Goal: Find specific page/section: Find specific page/section

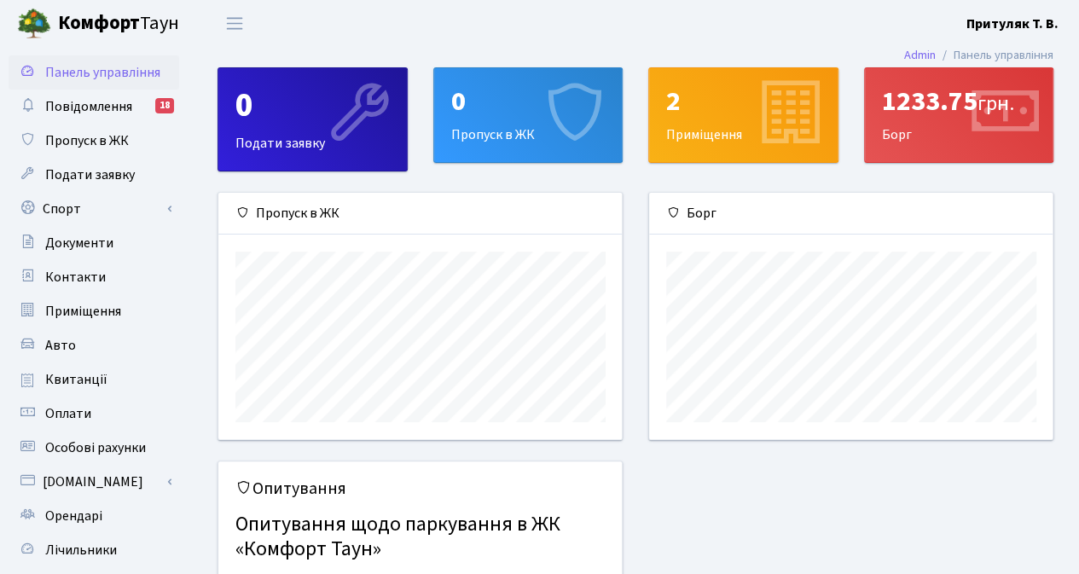
scroll to position [246, 404]
click at [106, 107] on span "Повідомлення" at bounding box center [88, 106] width 87 height 19
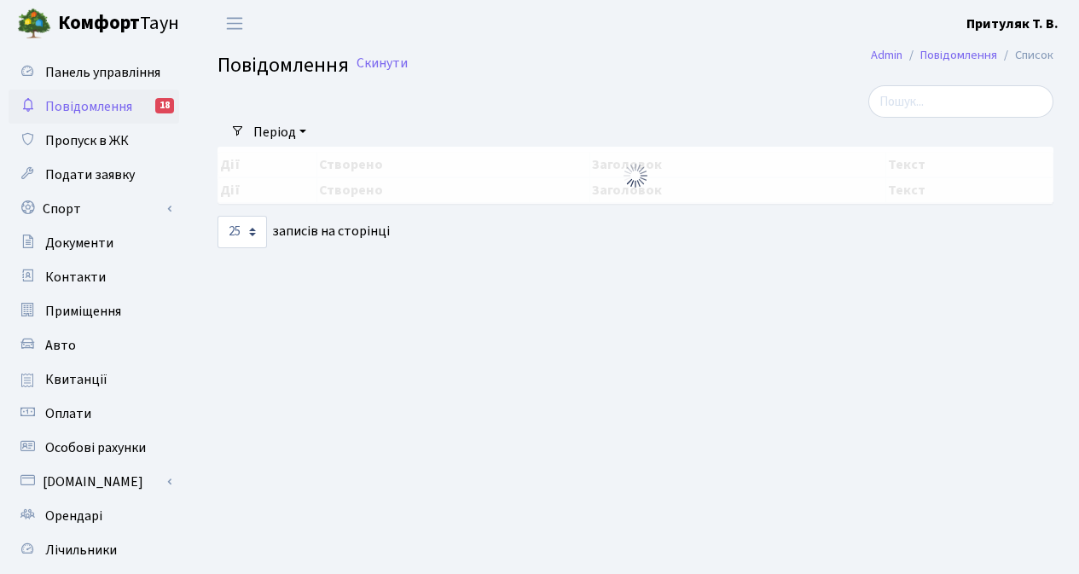
select select "25"
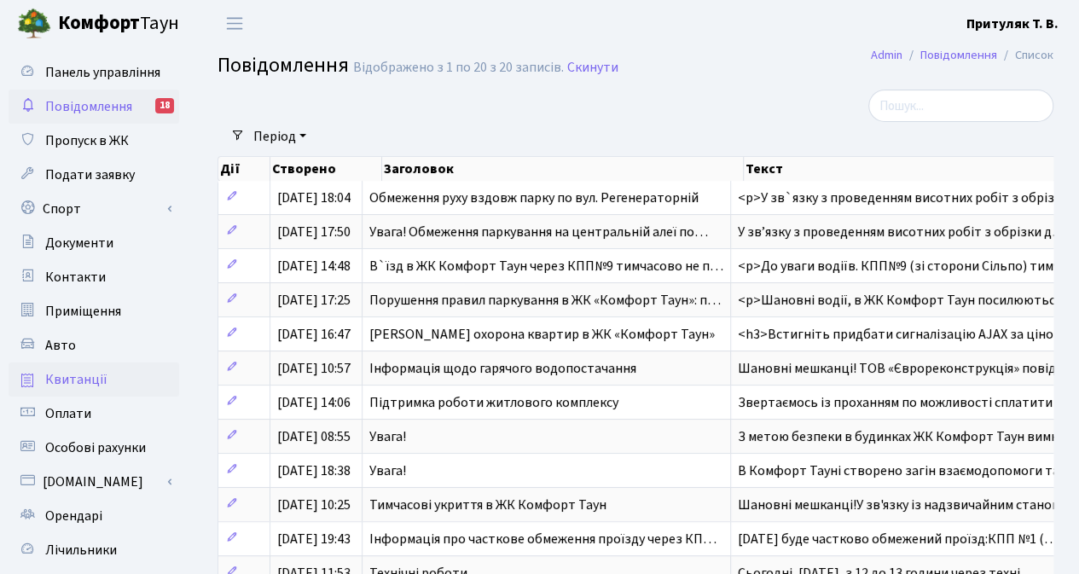
click at [77, 379] on span "Квитанції" at bounding box center [76, 379] width 62 height 19
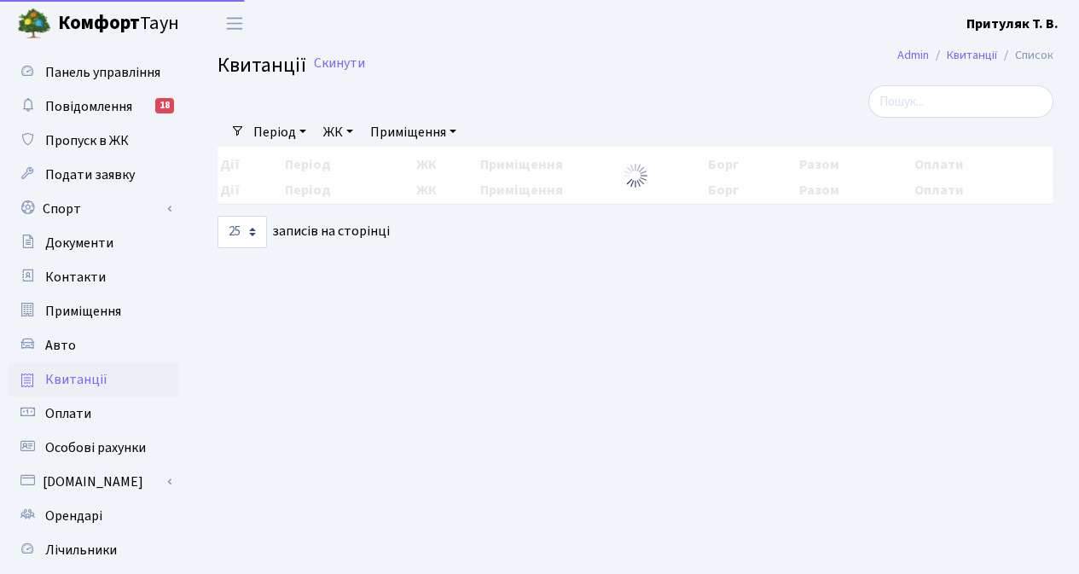
select select "25"
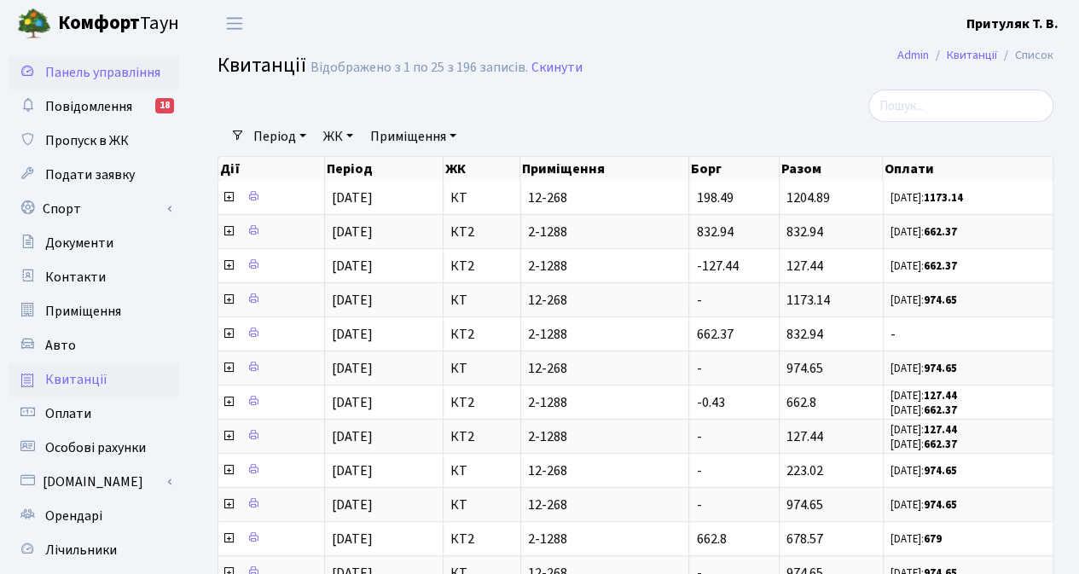
click at [61, 73] on span "Панель управління" at bounding box center [102, 72] width 115 height 19
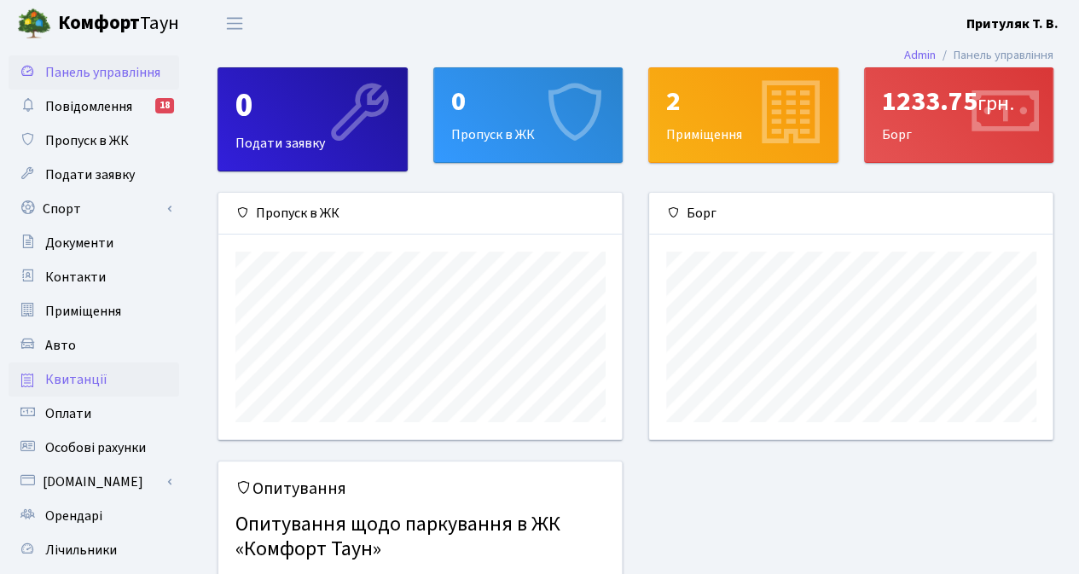
click at [52, 377] on span "Квитанції" at bounding box center [76, 379] width 62 height 19
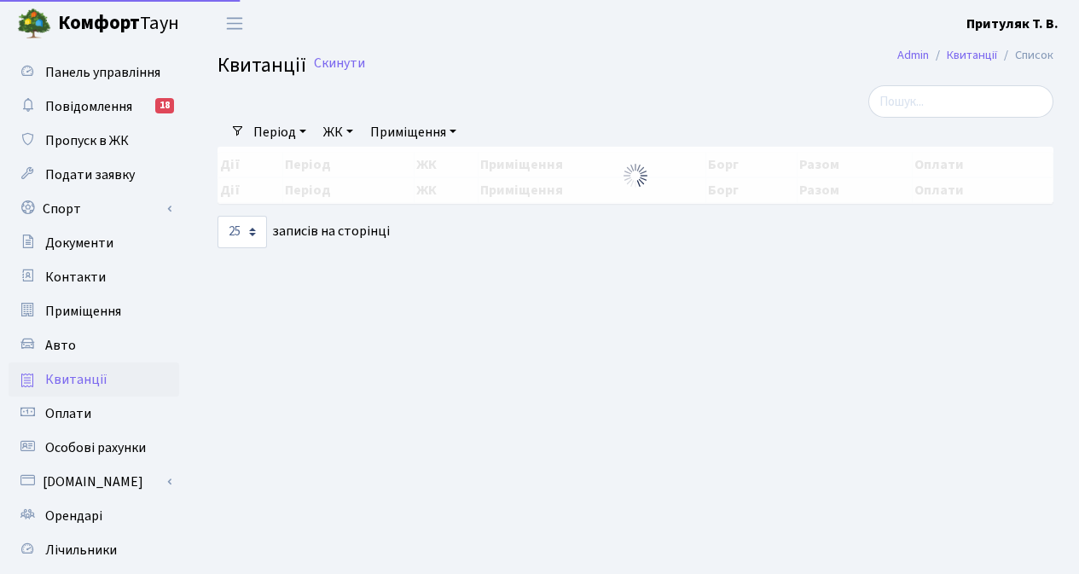
select select "25"
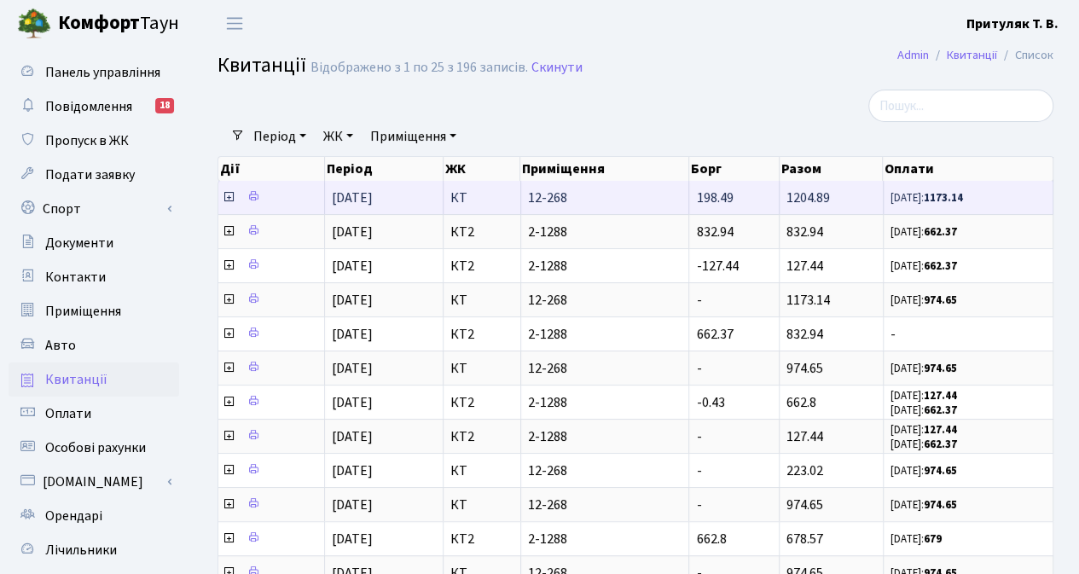
click at [229, 195] on icon at bounding box center [229, 197] width 14 height 14
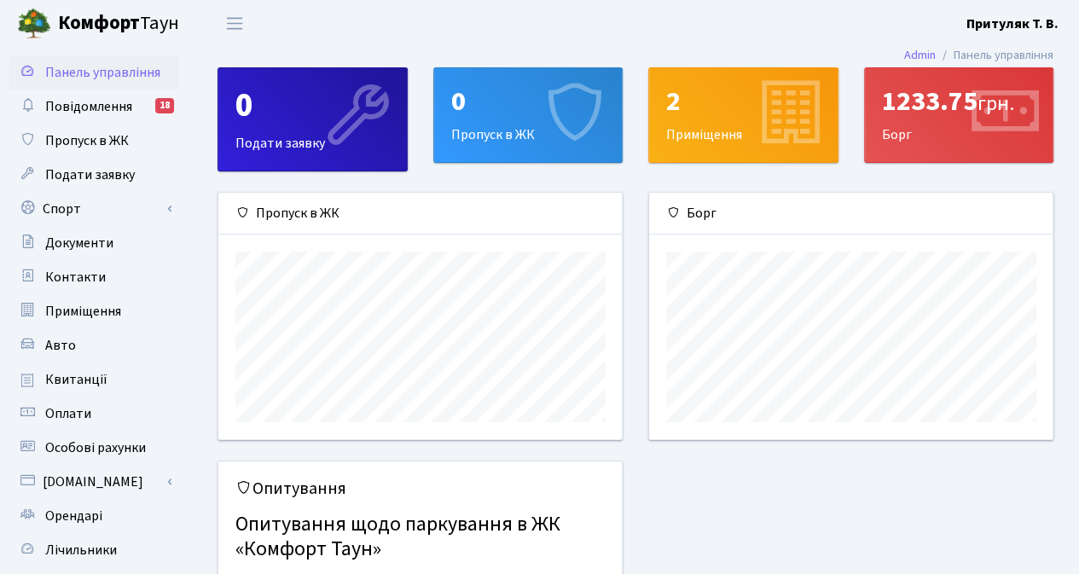
scroll to position [246, 404]
click at [63, 378] on span "Квитанції" at bounding box center [76, 379] width 62 height 19
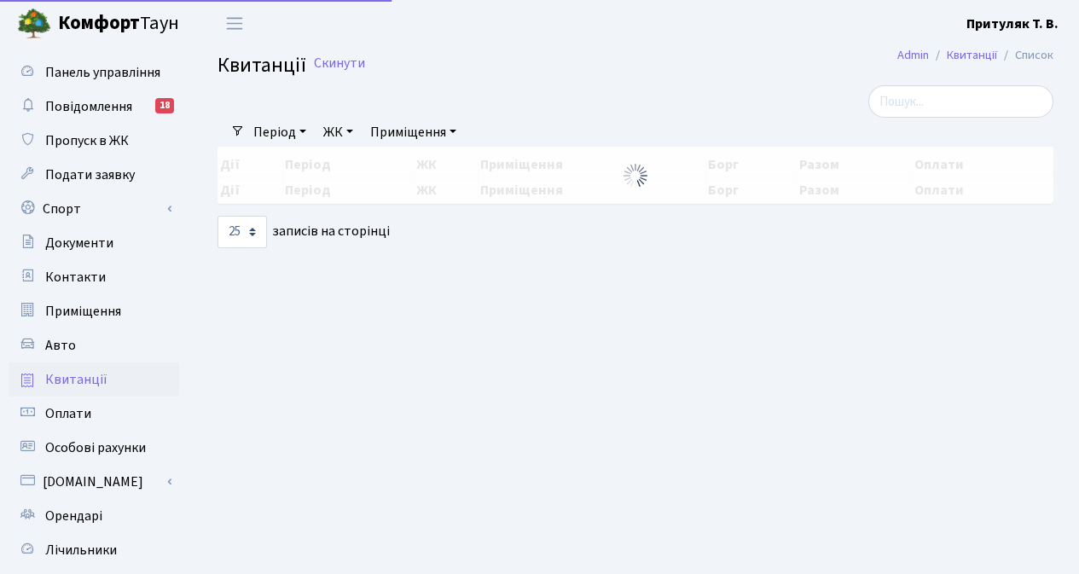
select select "25"
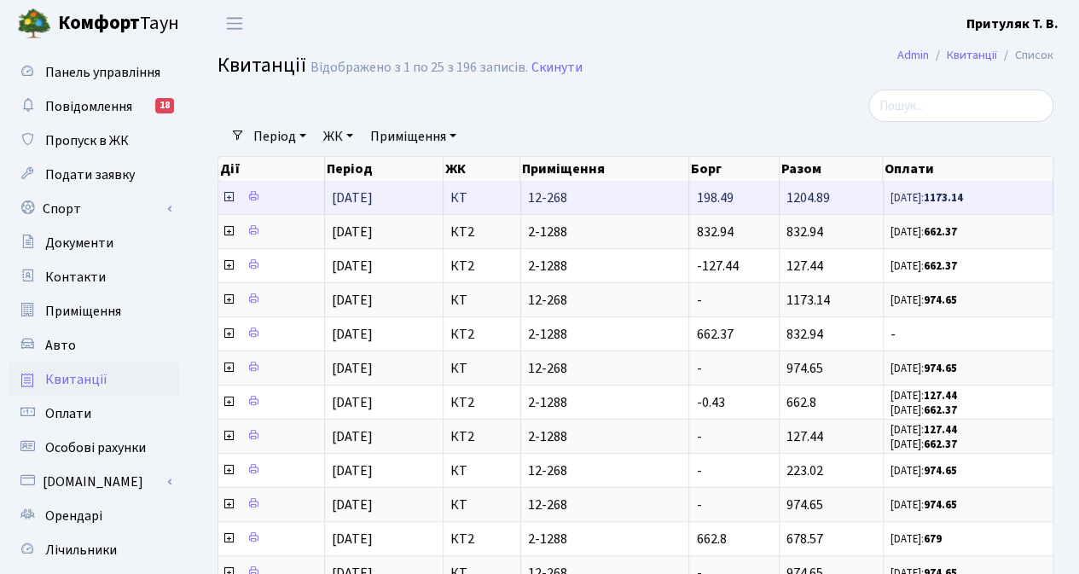
click at [227, 197] on icon at bounding box center [229, 197] width 14 height 14
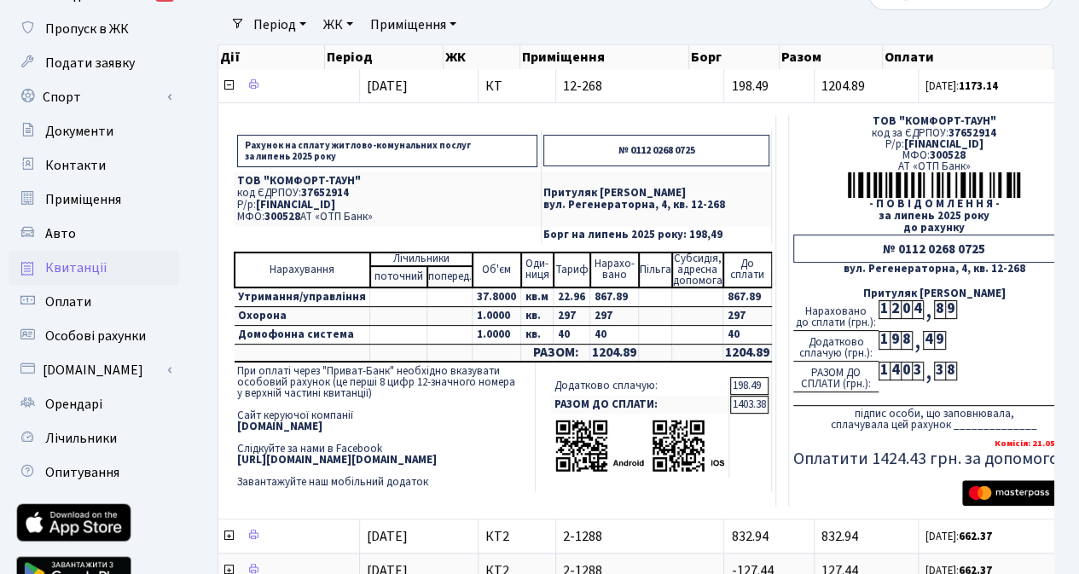
scroll to position [85, 0]
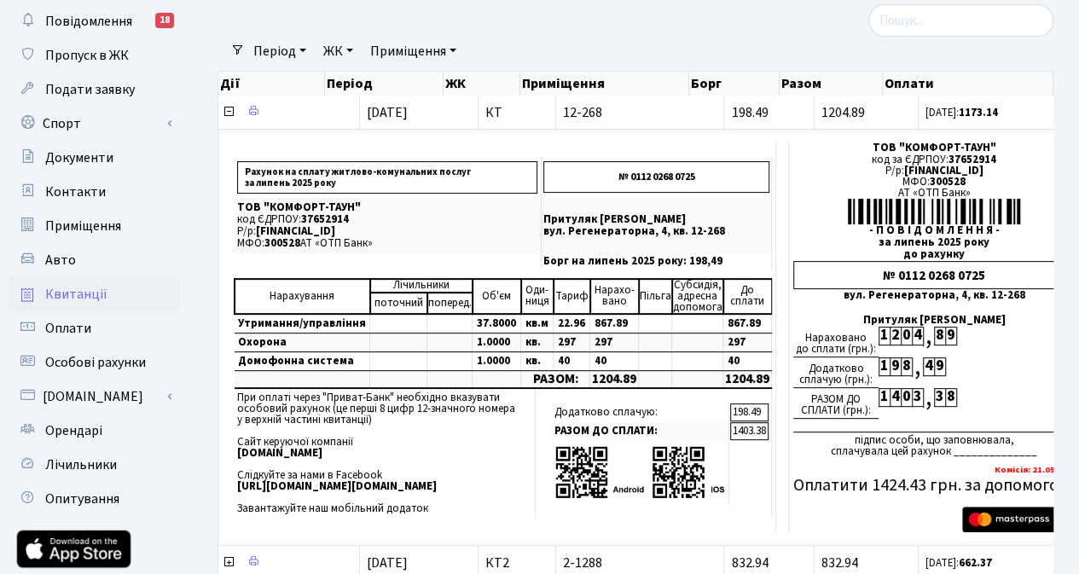
click at [87, 292] on span "Квитанції" at bounding box center [76, 294] width 62 height 19
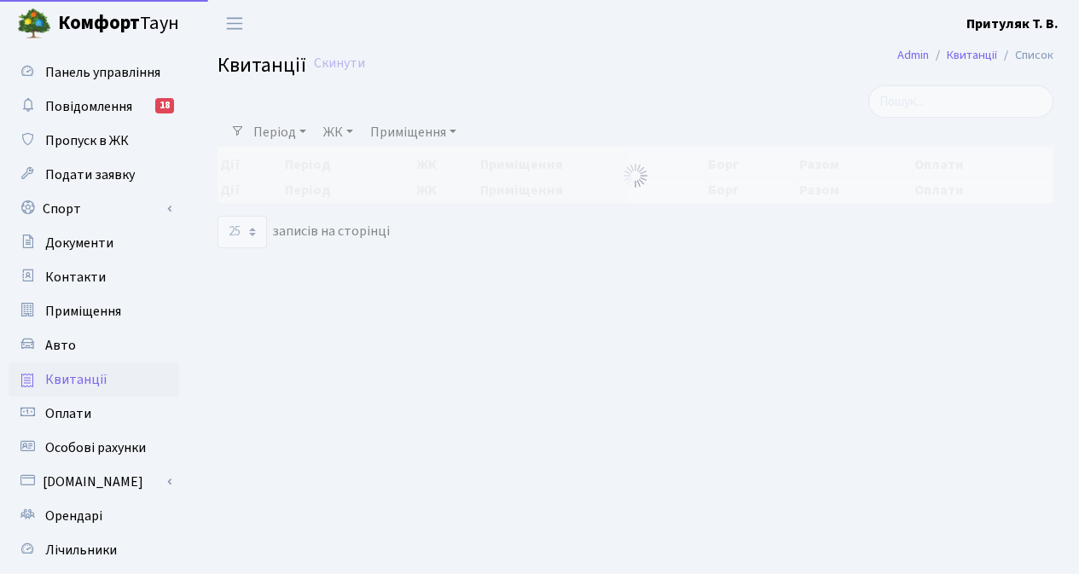
select select "25"
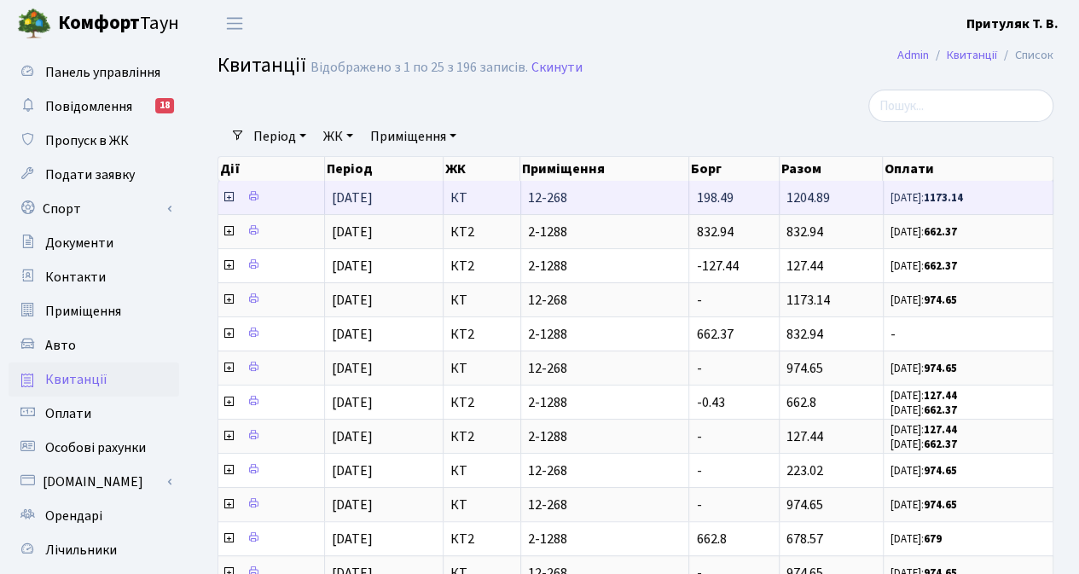
click at [226, 195] on icon at bounding box center [229, 197] width 14 height 14
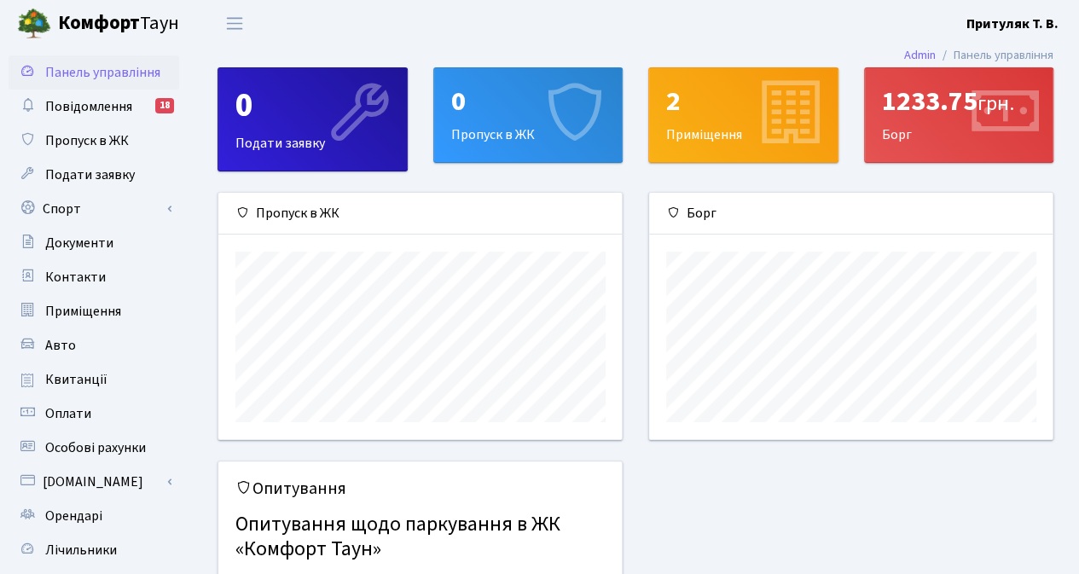
scroll to position [246, 404]
click at [65, 375] on span "Квитанції" at bounding box center [76, 379] width 62 height 19
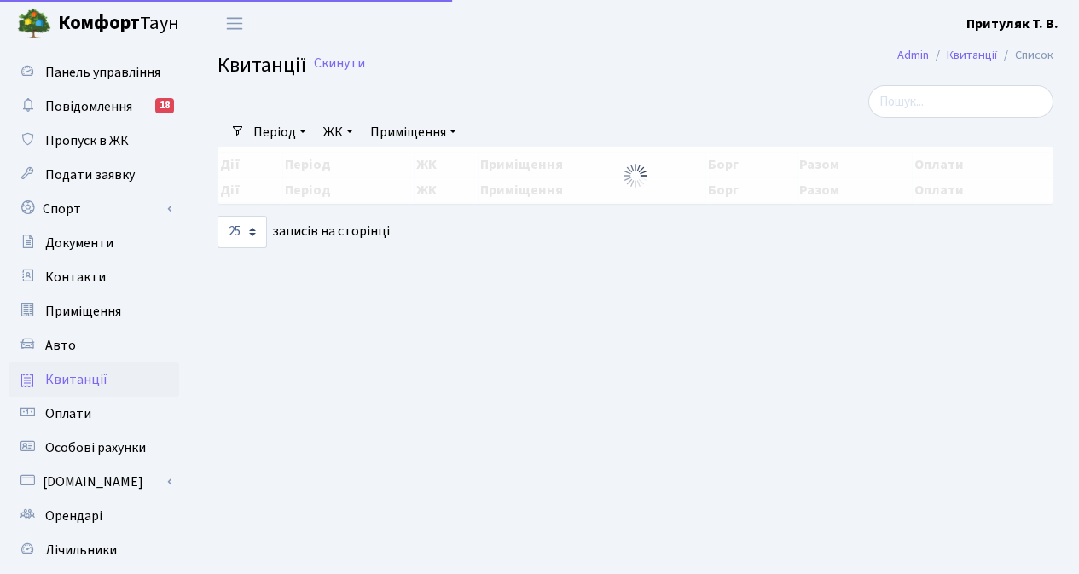
select select "25"
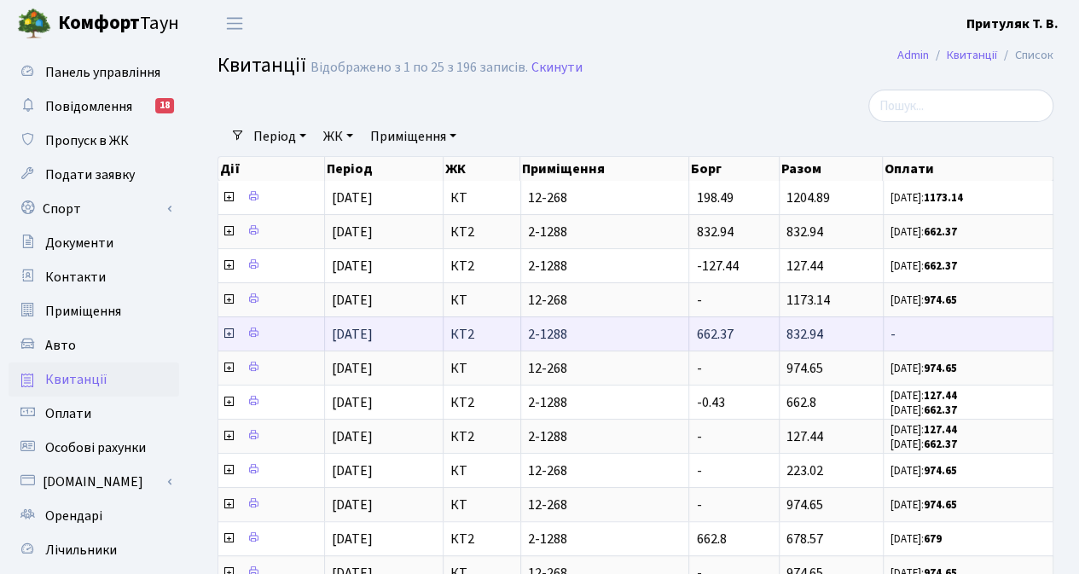
click at [226, 328] on icon at bounding box center [229, 334] width 14 height 14
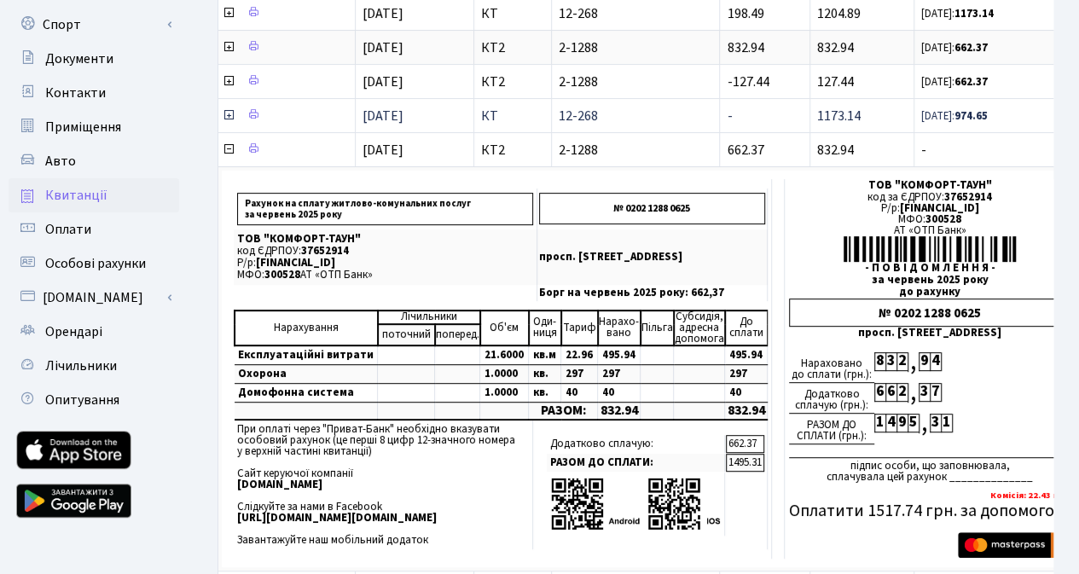
scroll to position [85, 0]
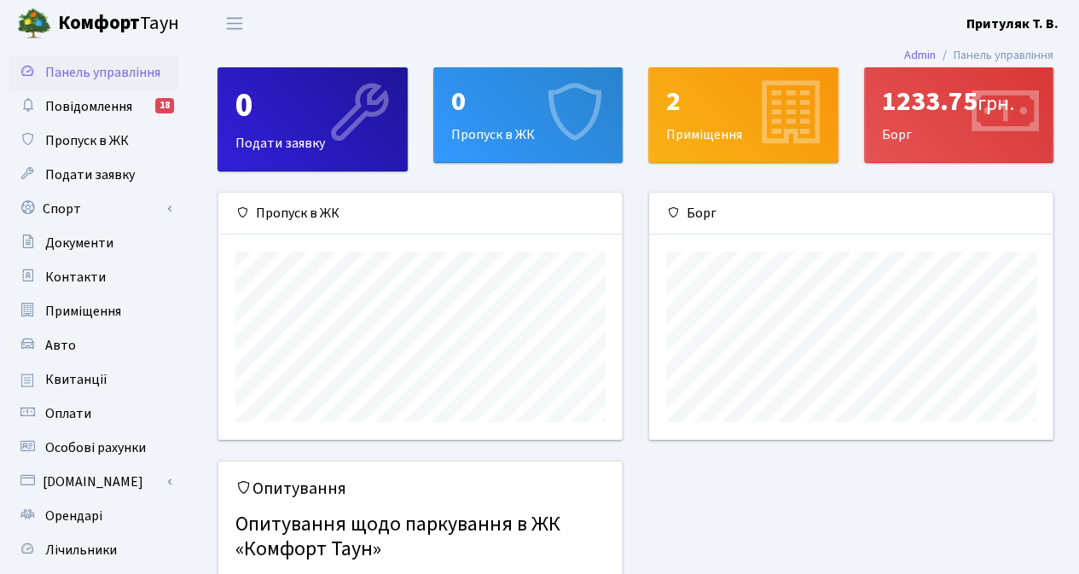
scroll to position [246, 404]
click at [81, 379] on span "Квитанції" at bounding box center [76, 379] width 62 height 19
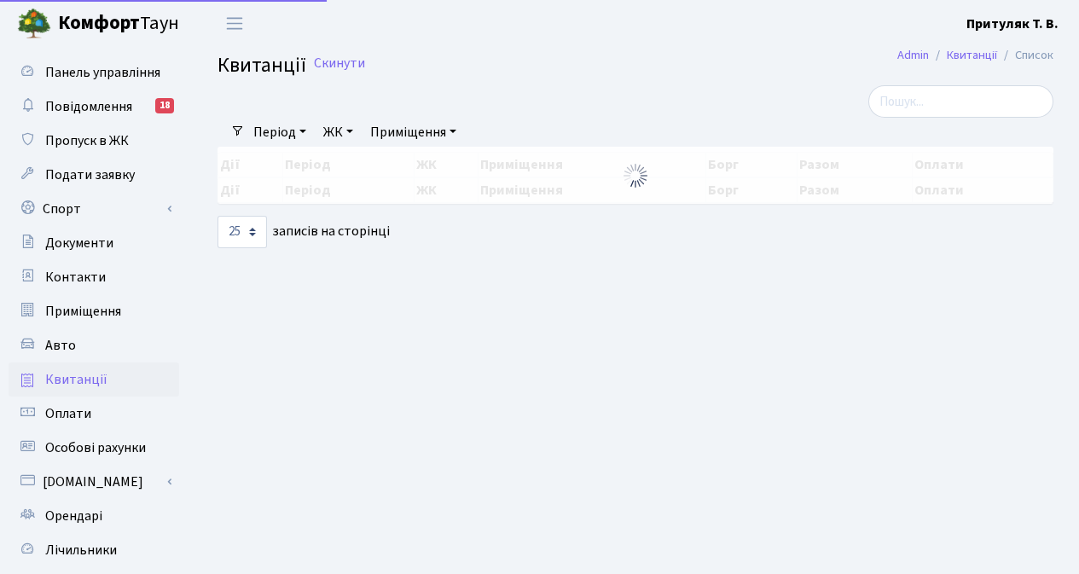
select select "25"
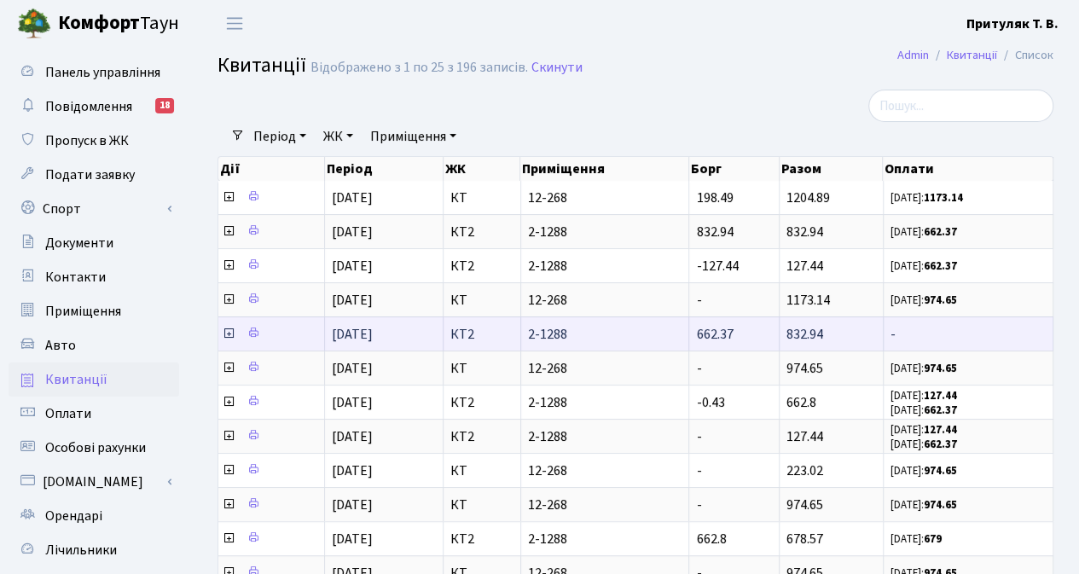
click at [228, 333] on icon at bounding box center [229, 334] width 14 height 14
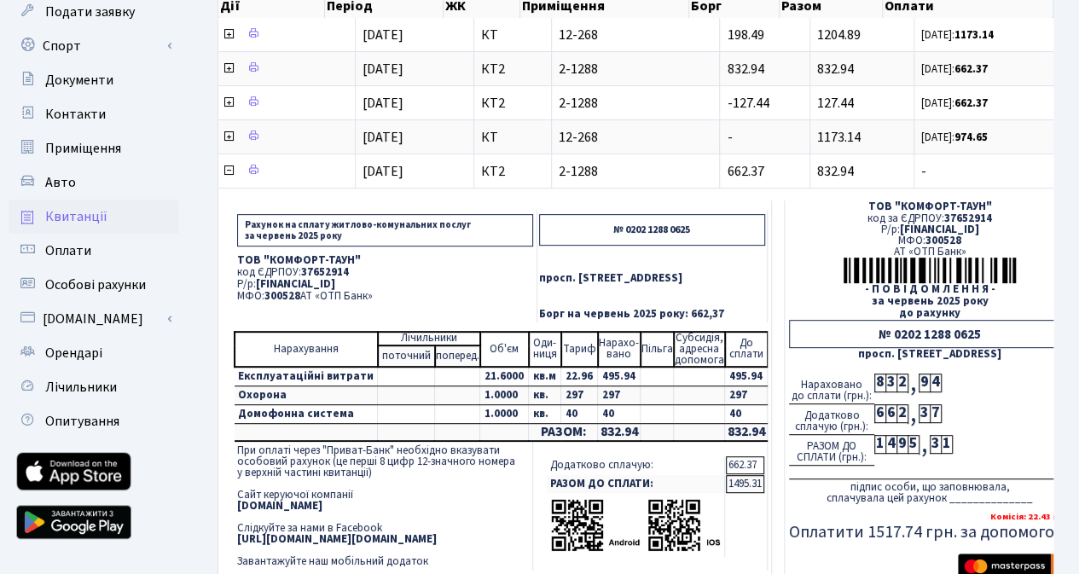
scroll to position [171, 0]
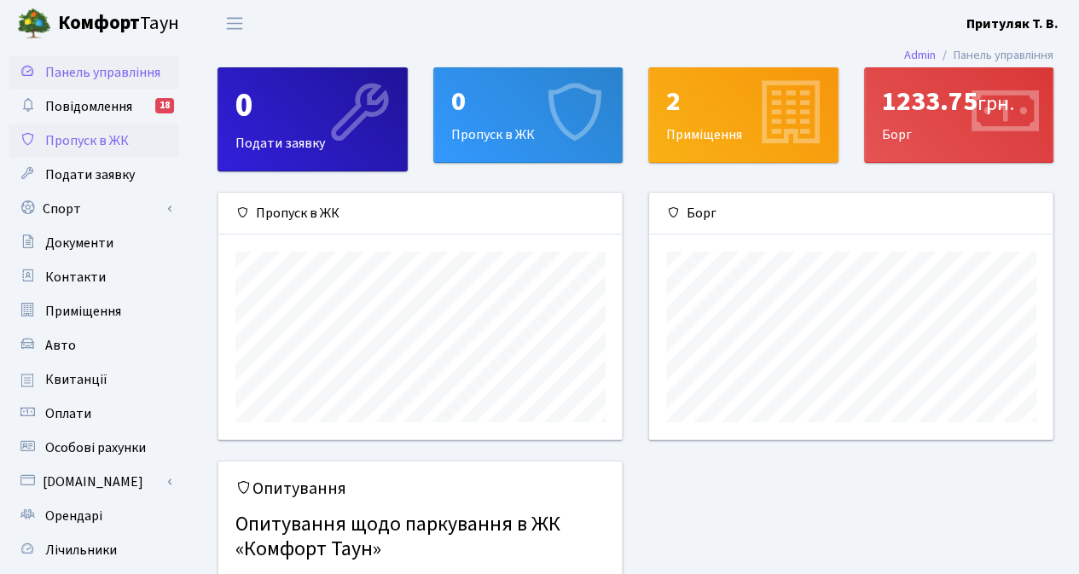
scroll to position [246, 404]
click at [81, 380] on span "Квитанції" at bounding box center [76, 379] width 62 height 19
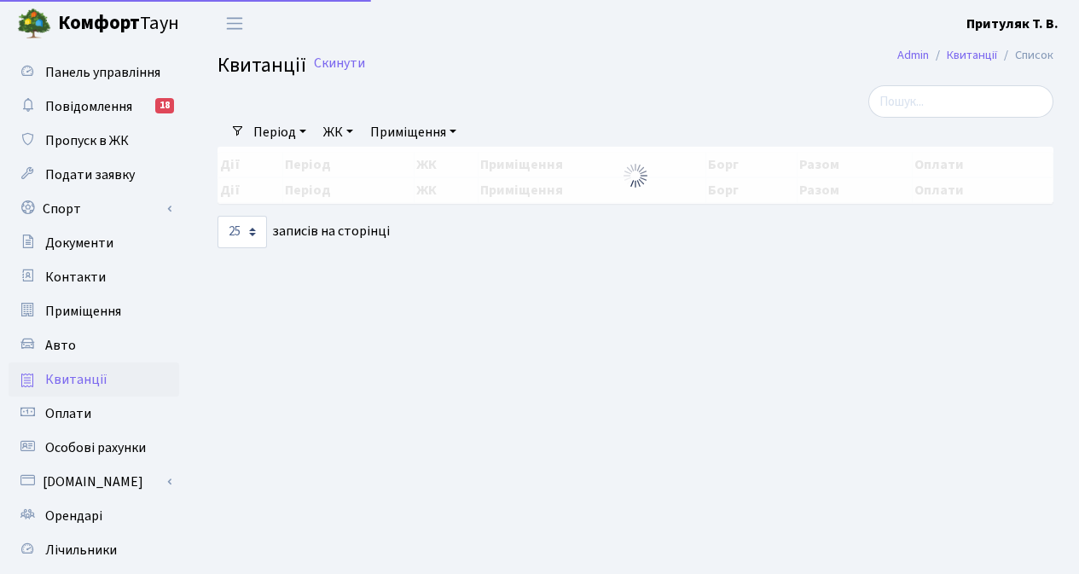
select select "25"
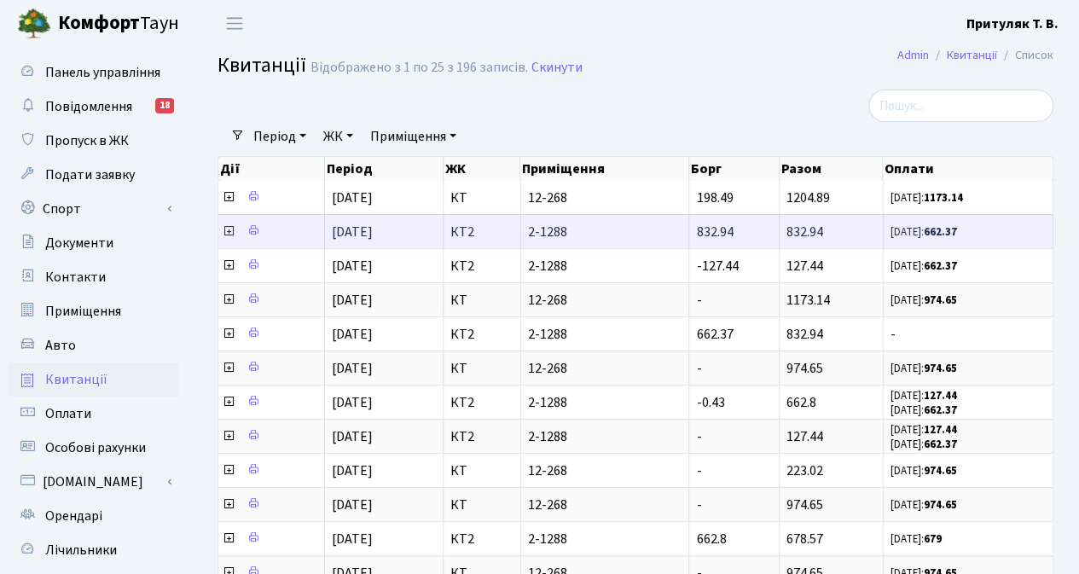
click at [231, 229] on icon at bounding box center [229, 231] width 14 height 14
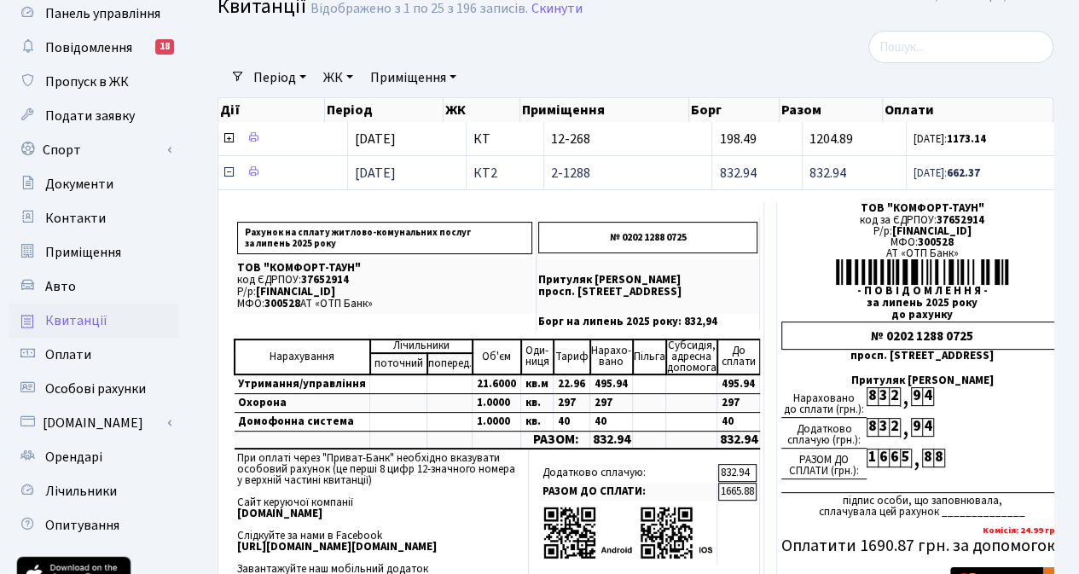
scroll to position [85, 0]
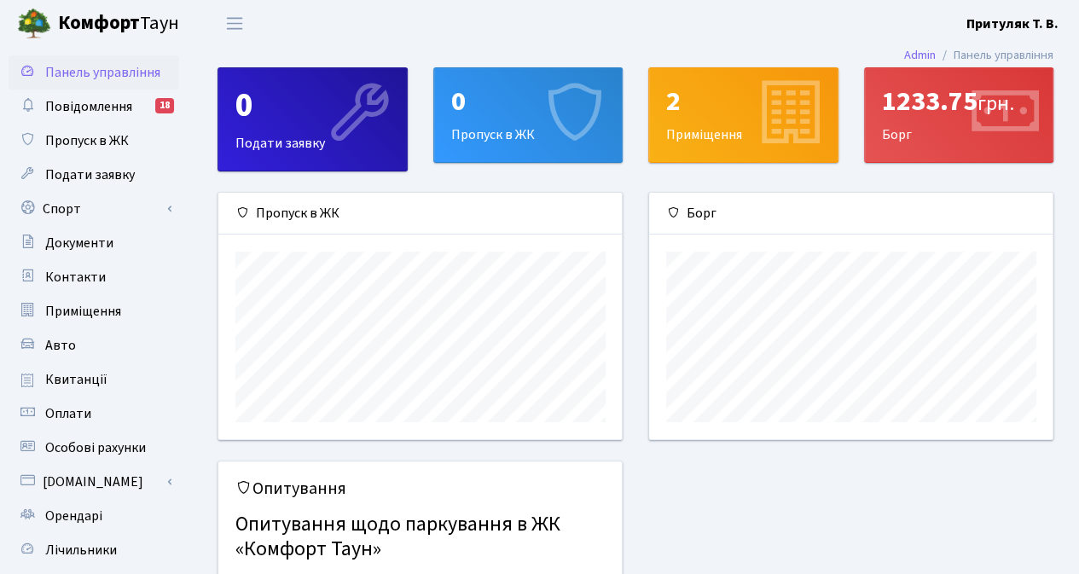
scroll to position [246, 404]
click at [73, 381] on span "Квитанції" at bounding box center [76, 379] width 62 height 19
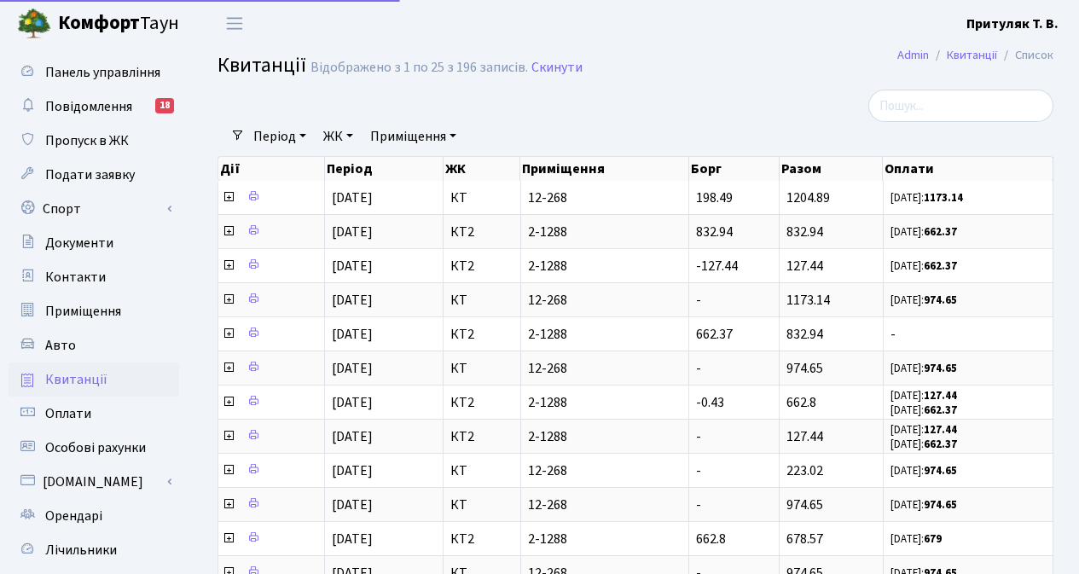
select select "25"
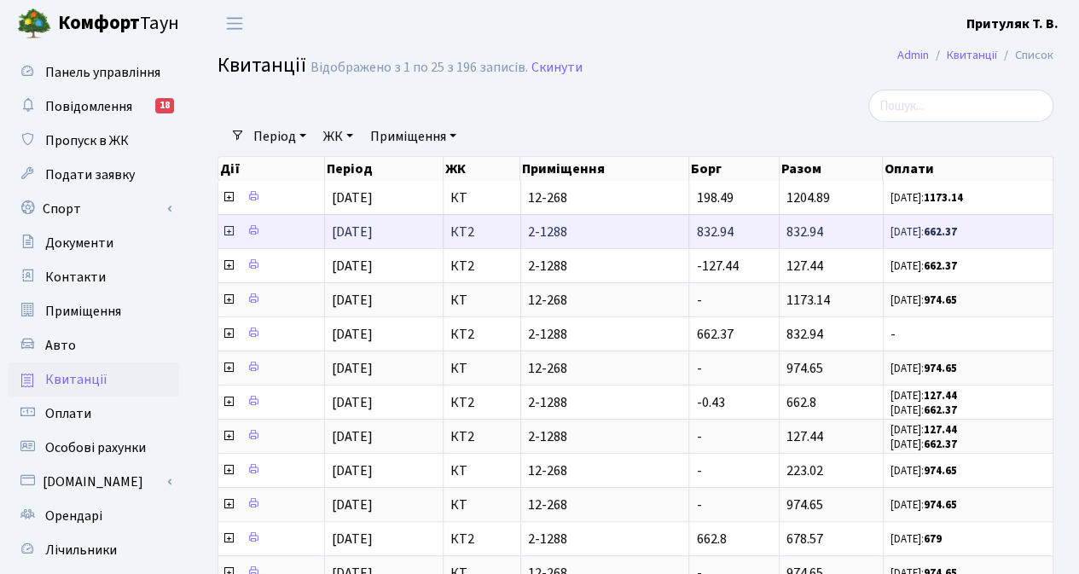
click at [229, 227] on icon at bounding box center [229, 231] width 14 height 14
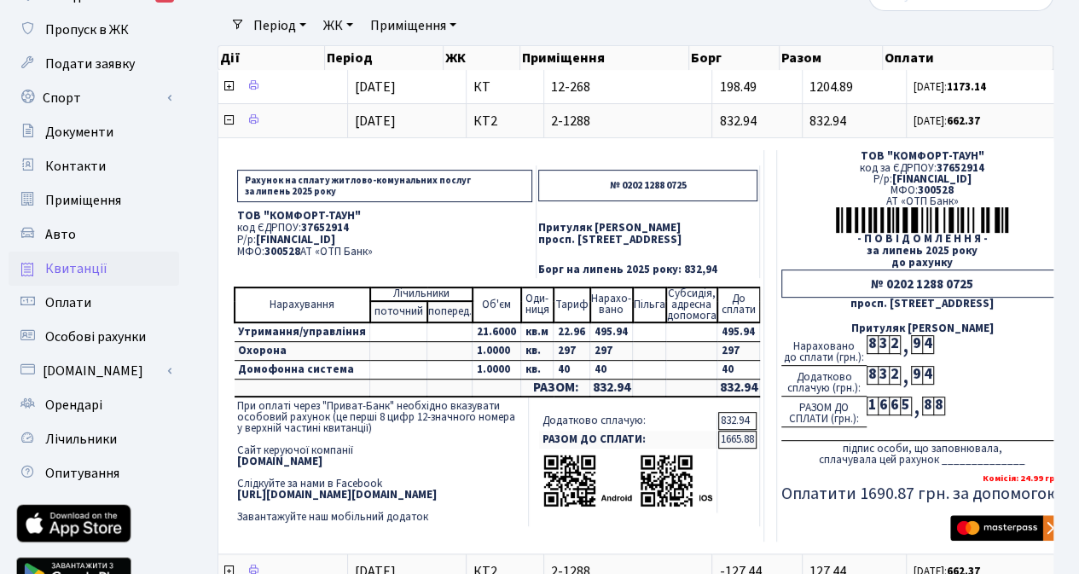
scroll to position [85, 0]
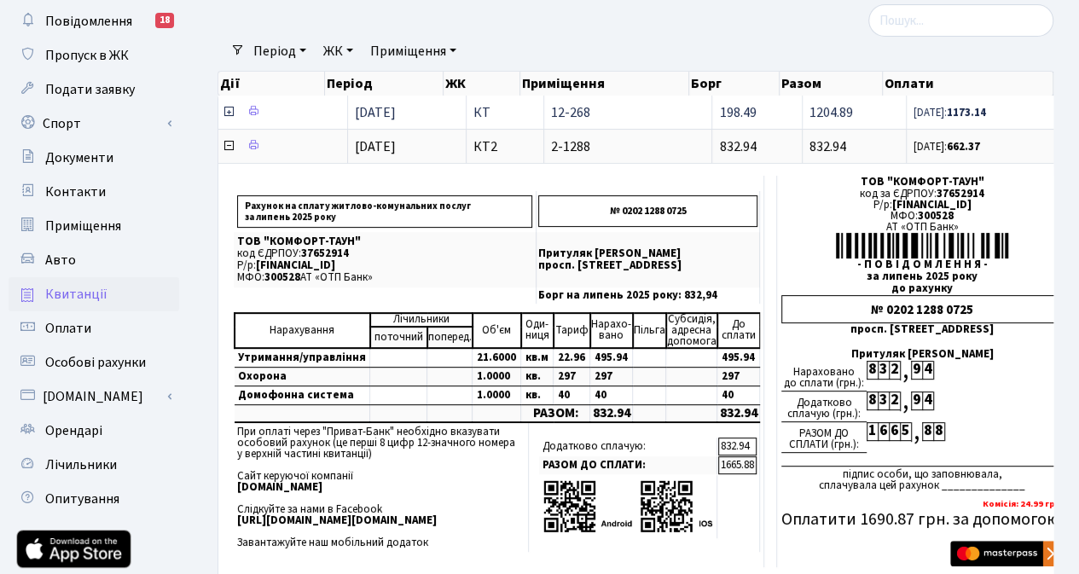
click at [229, 112] on icon at bounding box center [229, 112] width 14 height 14
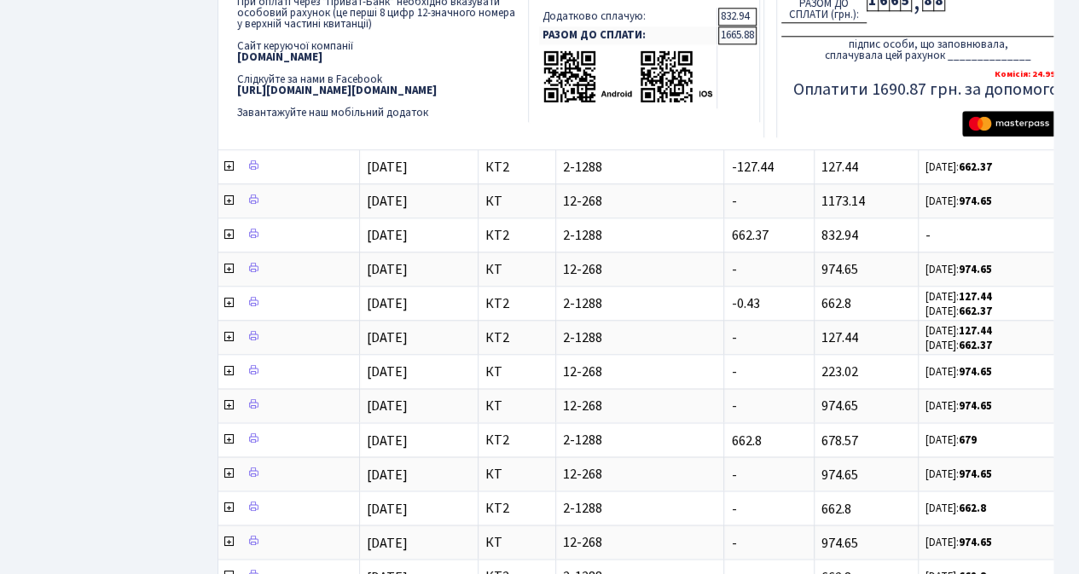
scroll to position [1023, 0]
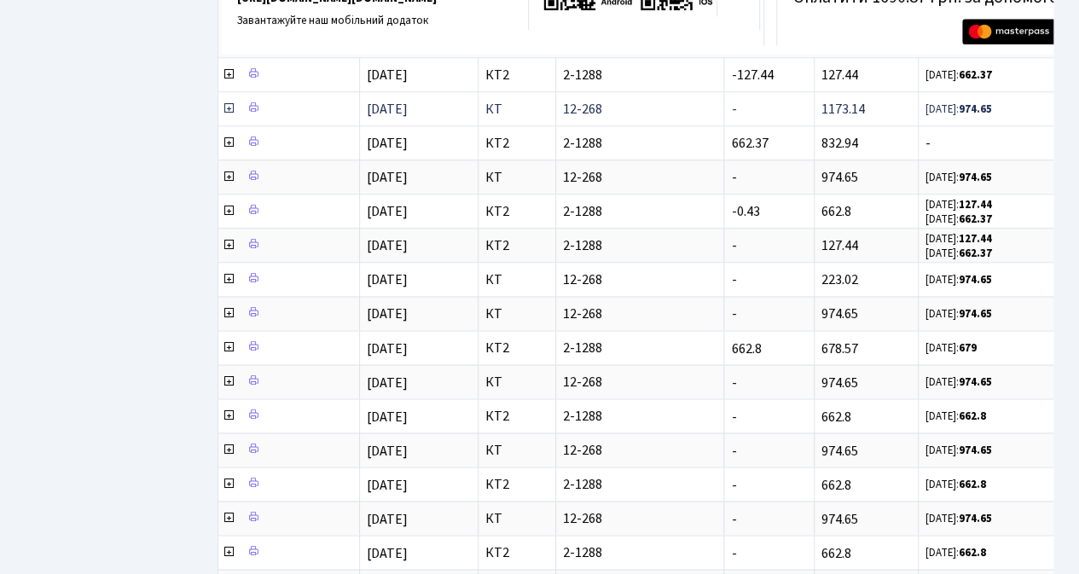
click at [229, 101] on icon at bounding box center [229, 108] width 14 height 14
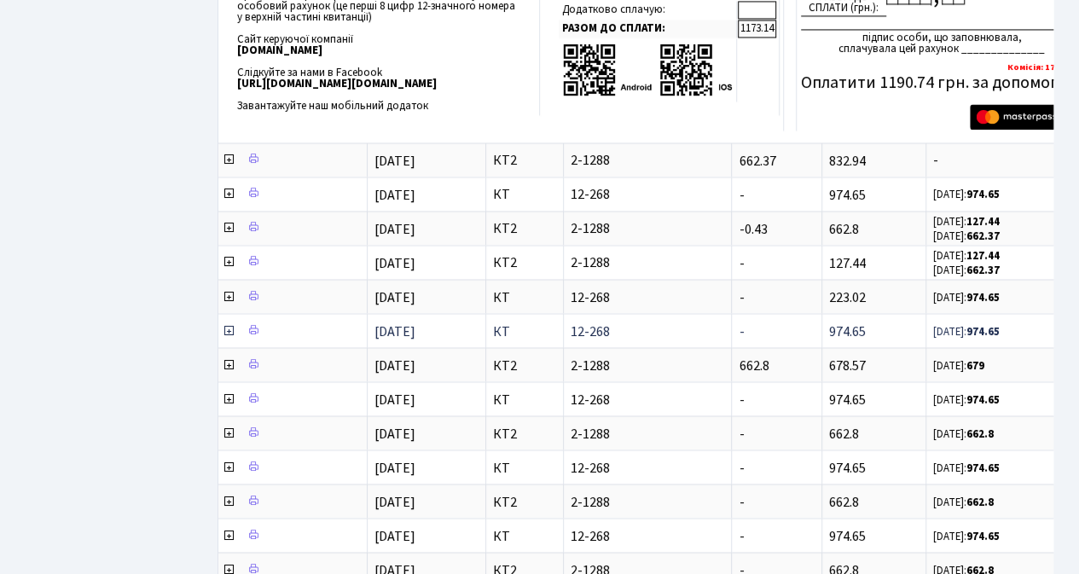
scroll to position [1450, 0]
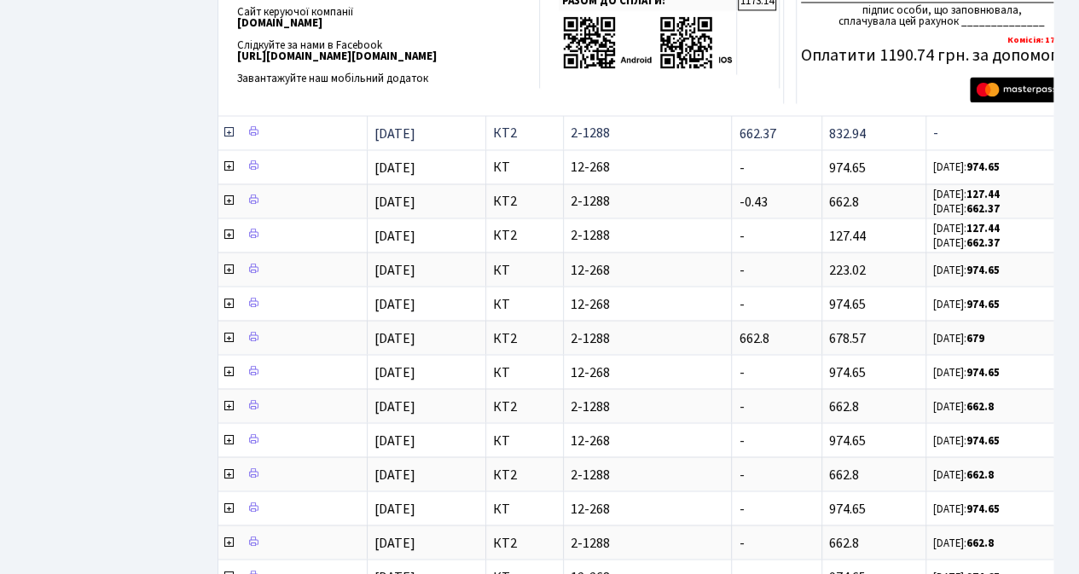
click at [227, 126] on icon at bounding box center [229, 132] width 14 height 14
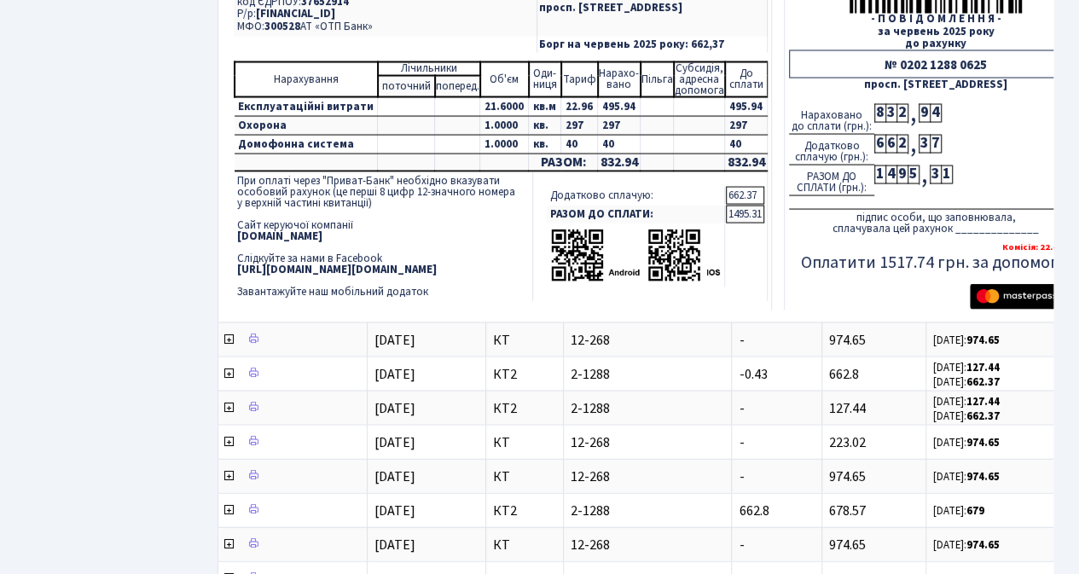
scroll to position [1706, 0]
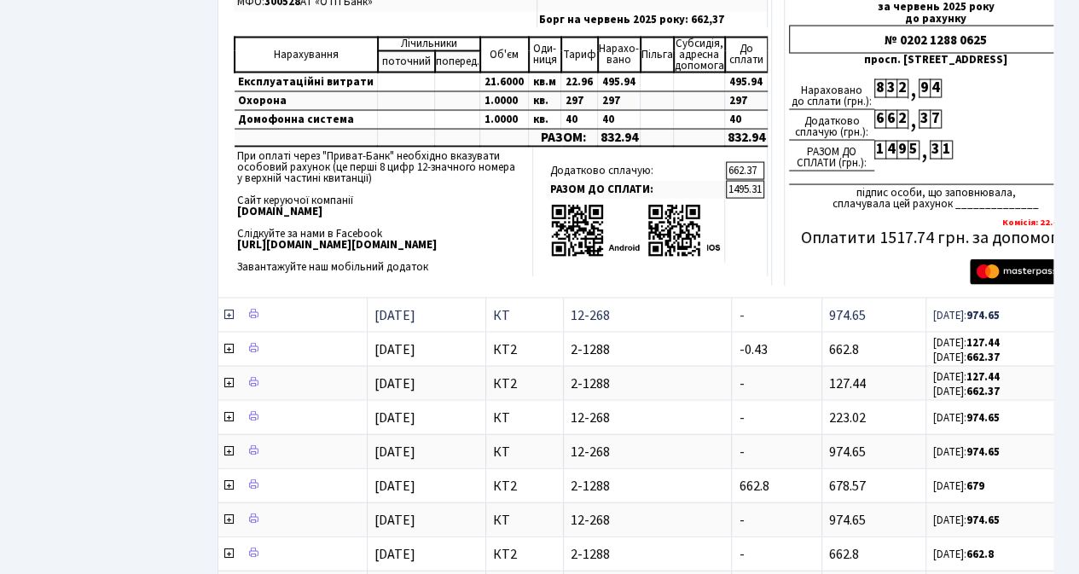
click at [229, 308] on icon at bounding box center [229, 315] width 14 height 14
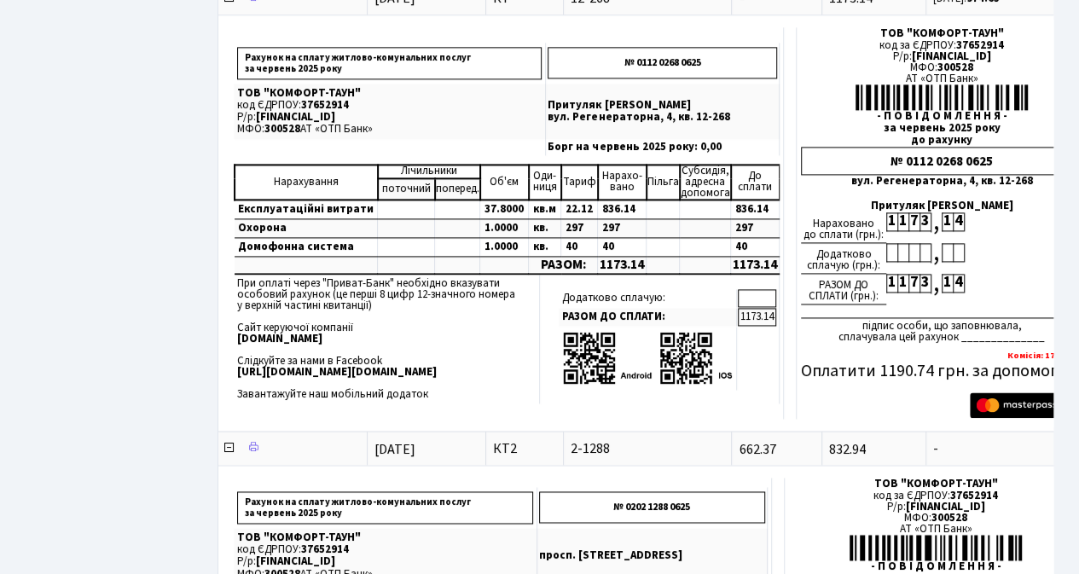
scroll to position [1109, 0]
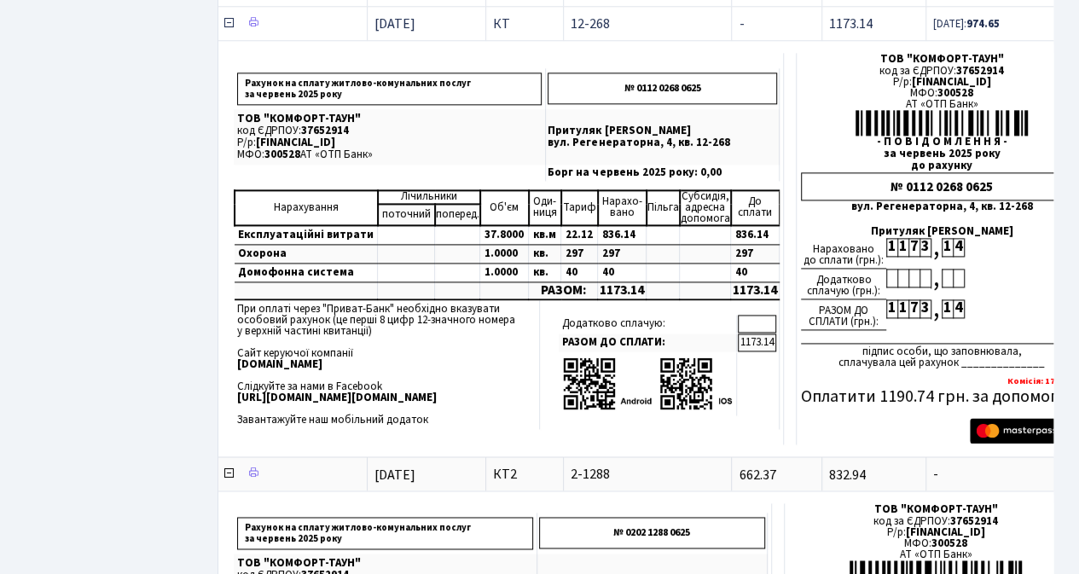
click at [227, 18] on icon at bounding box center [229, 23] width 14 height 14
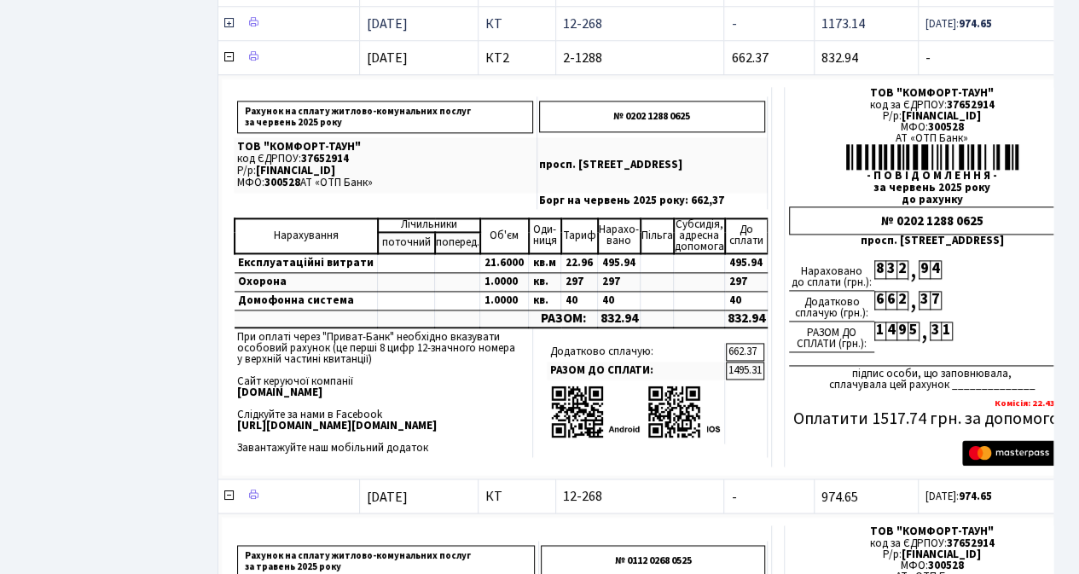
click at [227, 18] on icon at bounding box center [229, 23] width 14 height 14
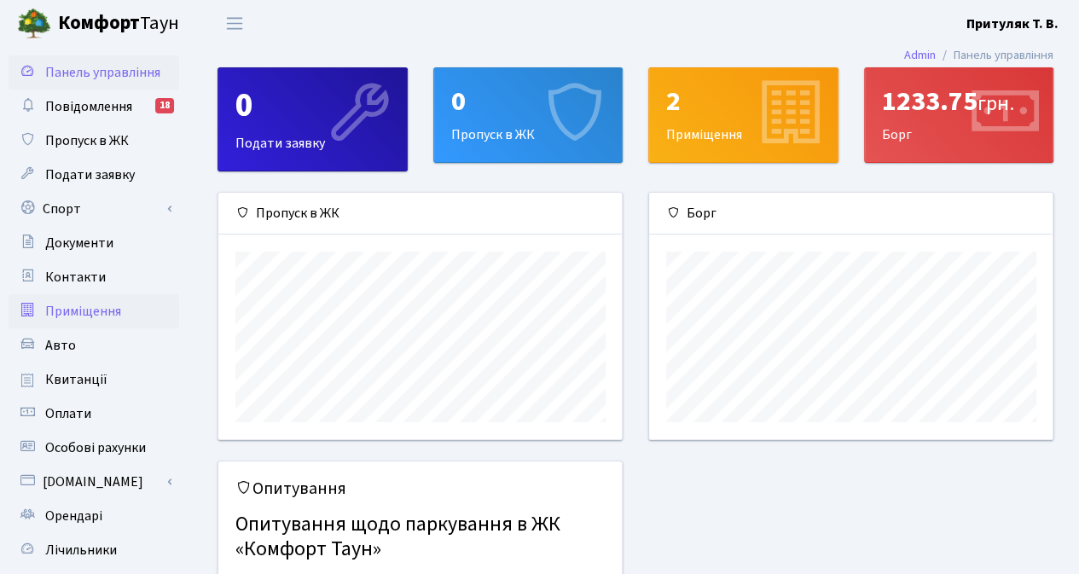
scroll to position [246, 404]
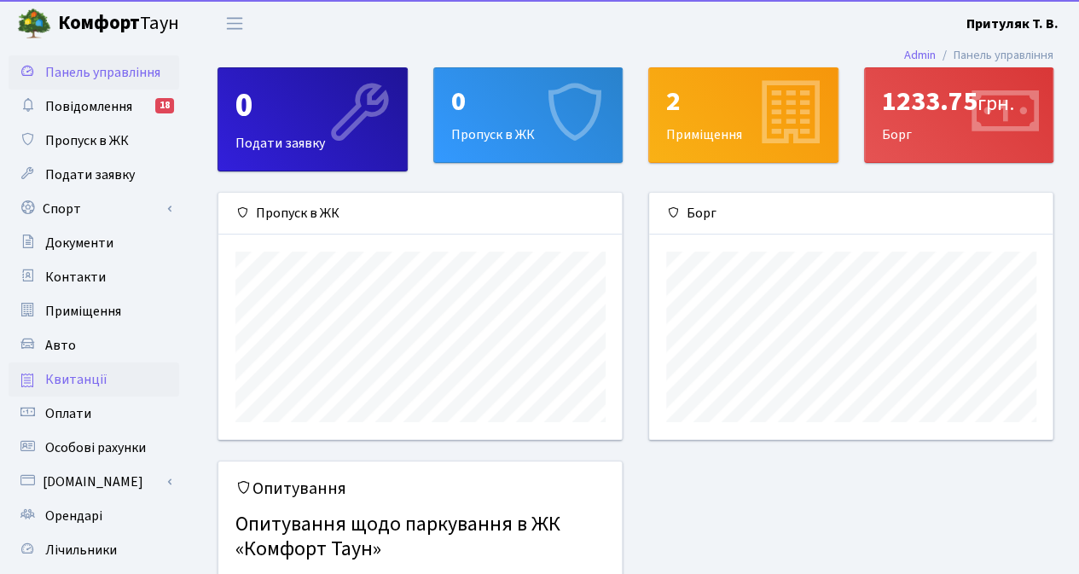
click at [70, 379] on span "Квитанції" at bounding box center [76, 379] width 62 height 19
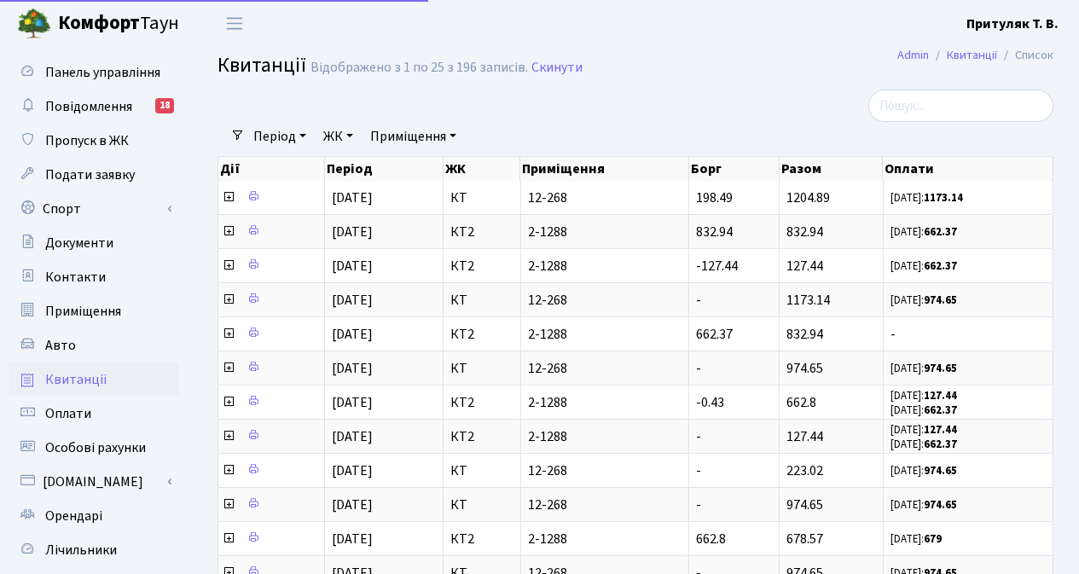
select select "25"
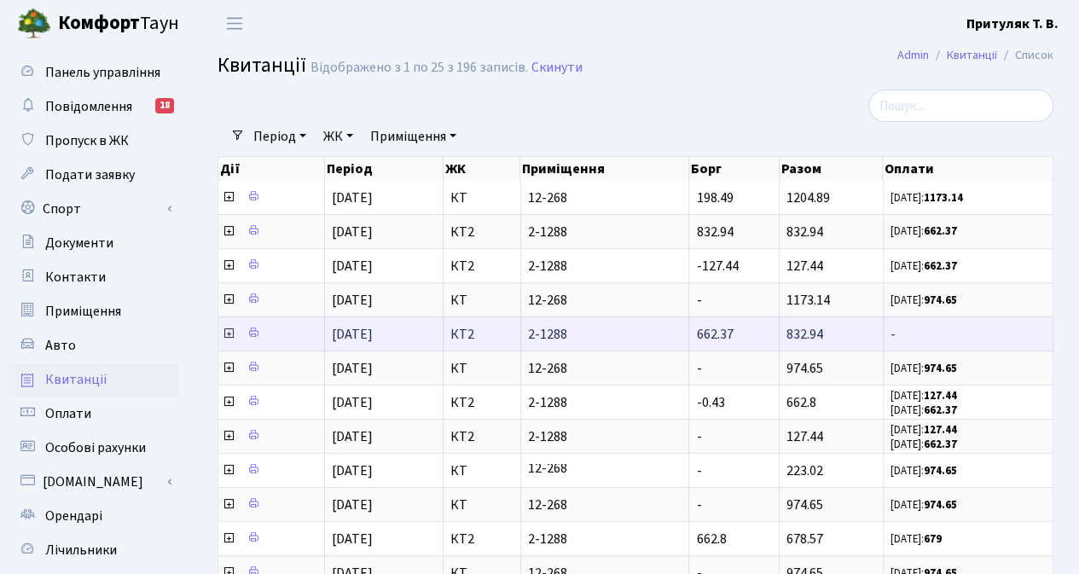
click at [224, 328] on icon at bounding box center [229, 334] width 14 height 14
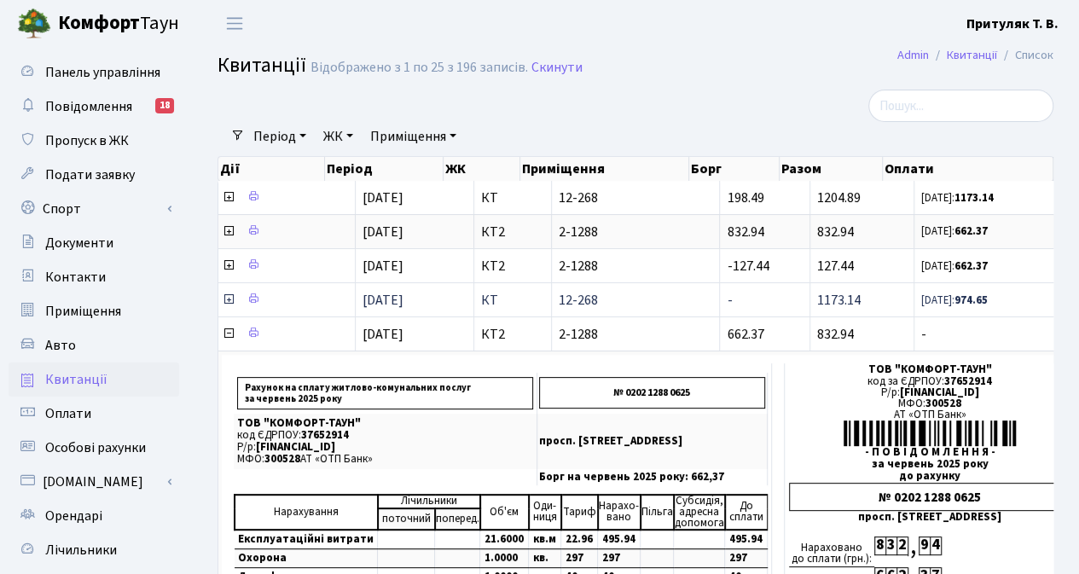
click at [225, 298] on icon at bounding box center [229, 300] width 14 height 14
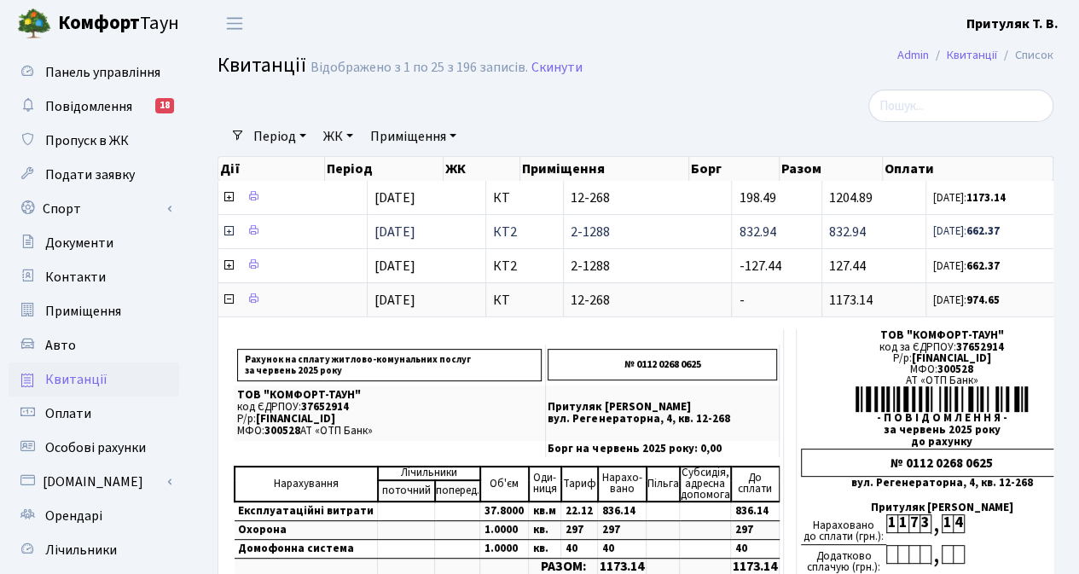
click at [227, 229] on icon at bounding box center [229, 231] width 14 height 14
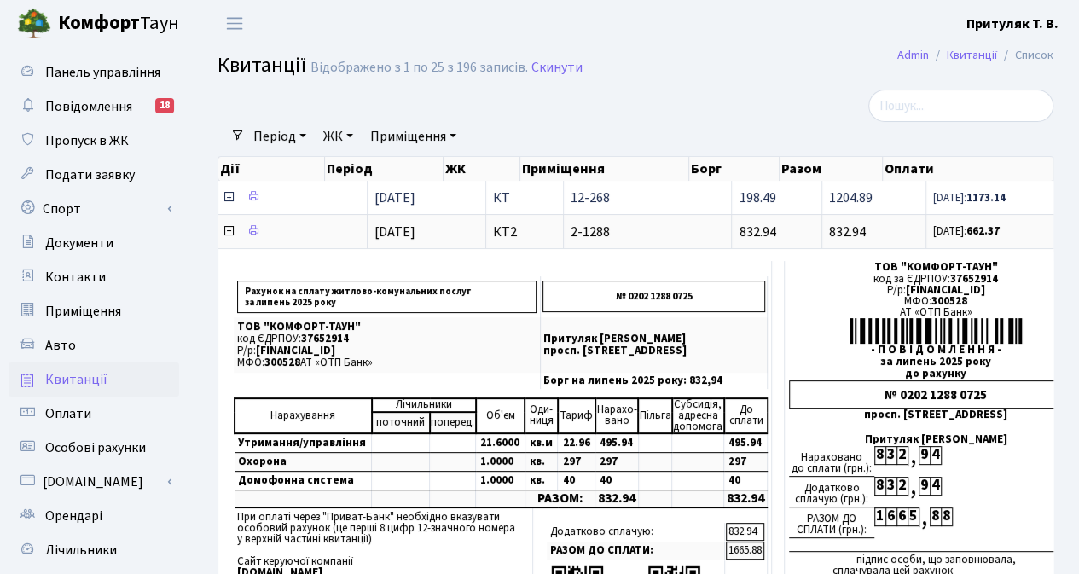
click at [227, 197] on icon at bounding box center [229, 197] width 14 height 14
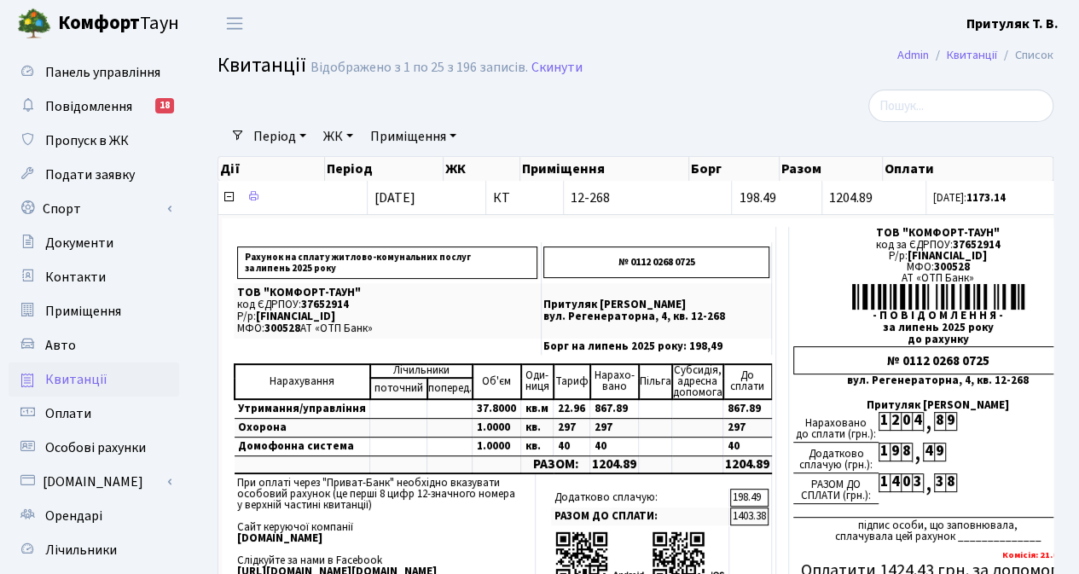
scroll to position [171, 0]
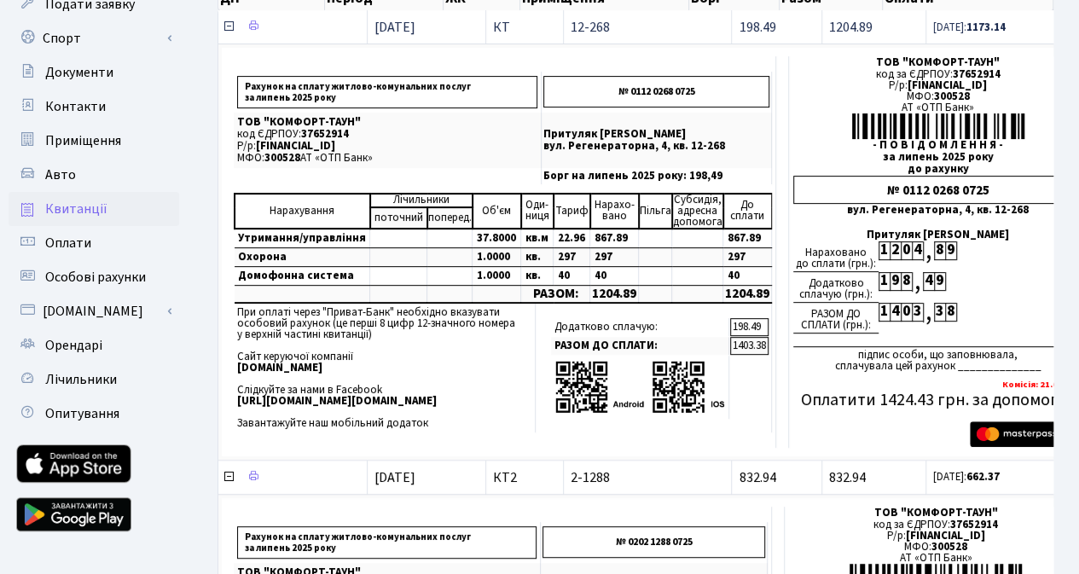
click at [227, 26] on icon at bounding box center [229, 27] width 14 height 14
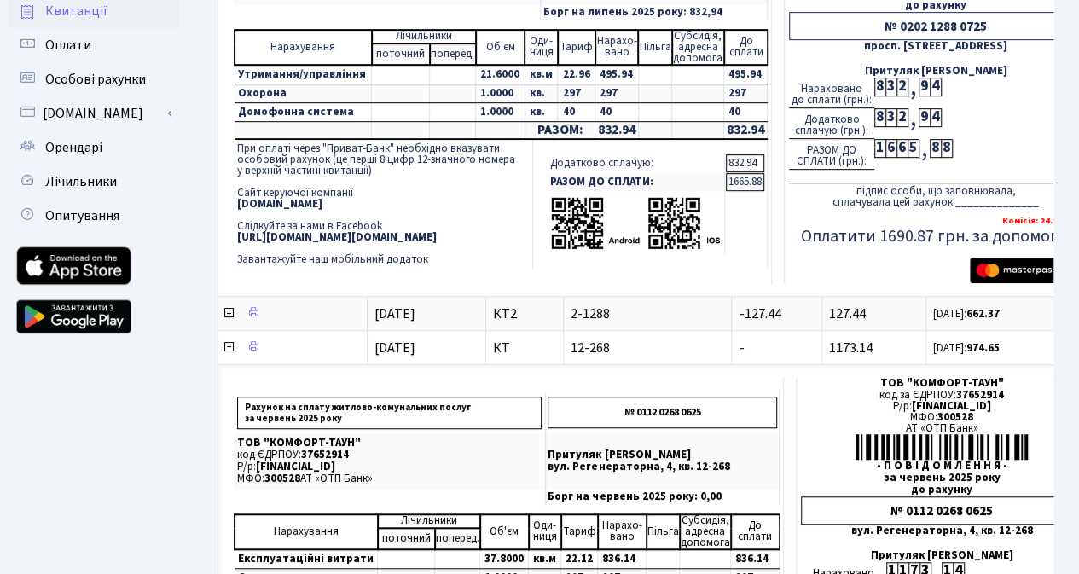
scroll to position [426, 0]
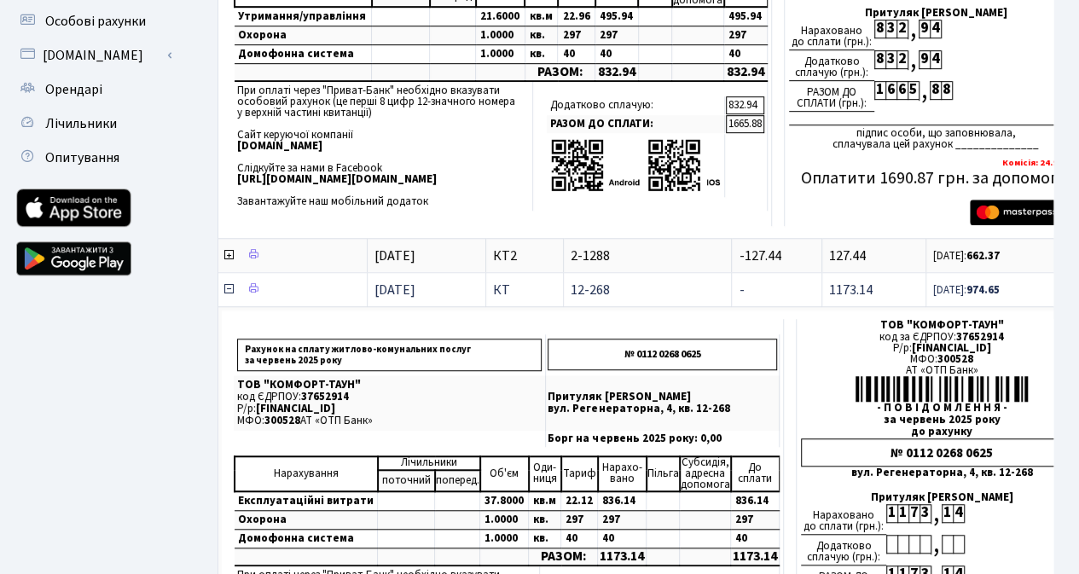
click at [227, 286] on icon at bounding box center [229, 289] width 14 height 14
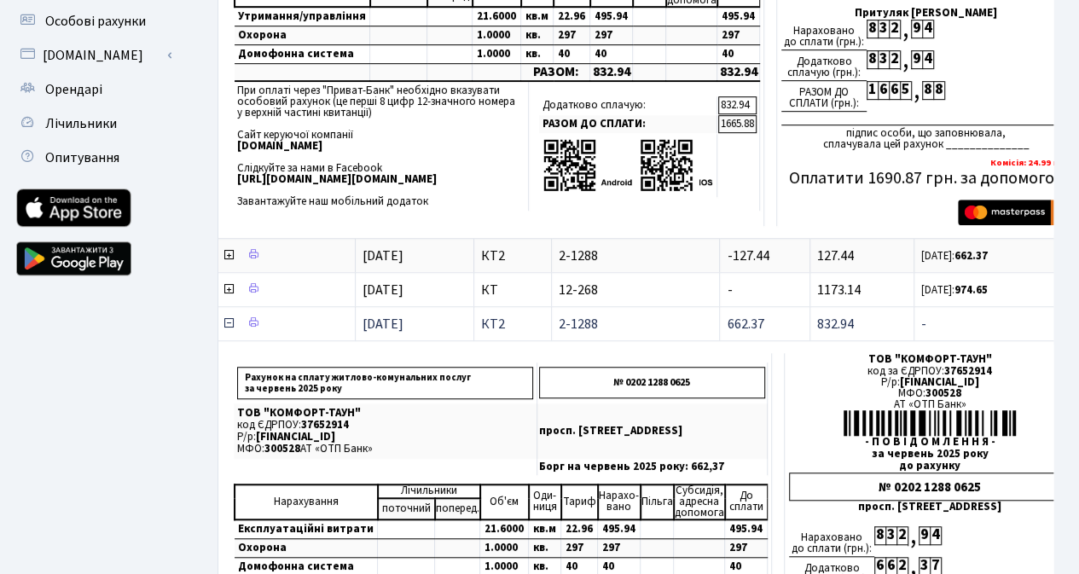
click at [227, 322] on icon at bounding box center [229, 323] width 14 height 14
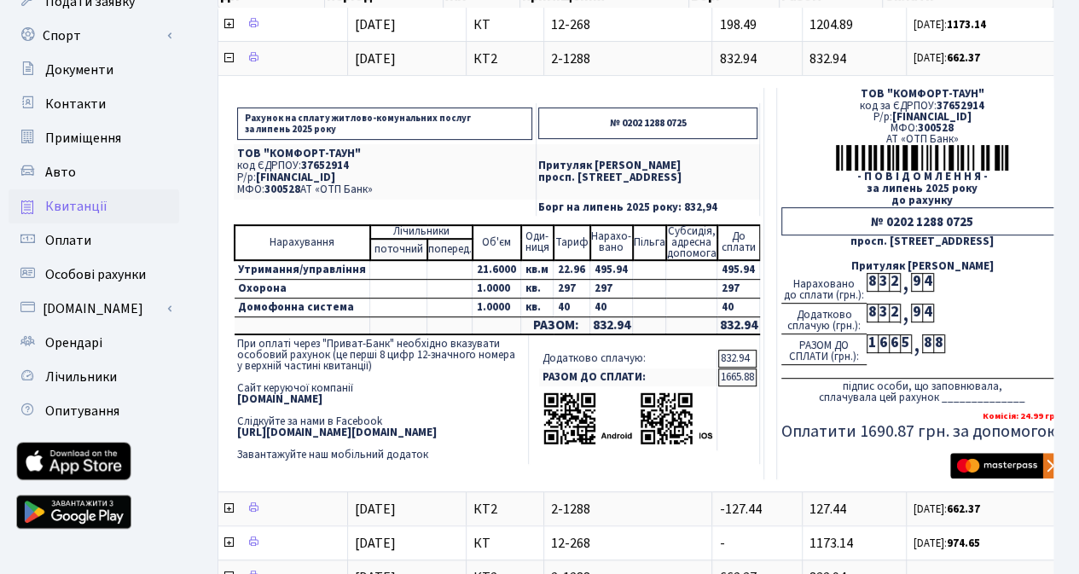
scroll to position [0, 0]
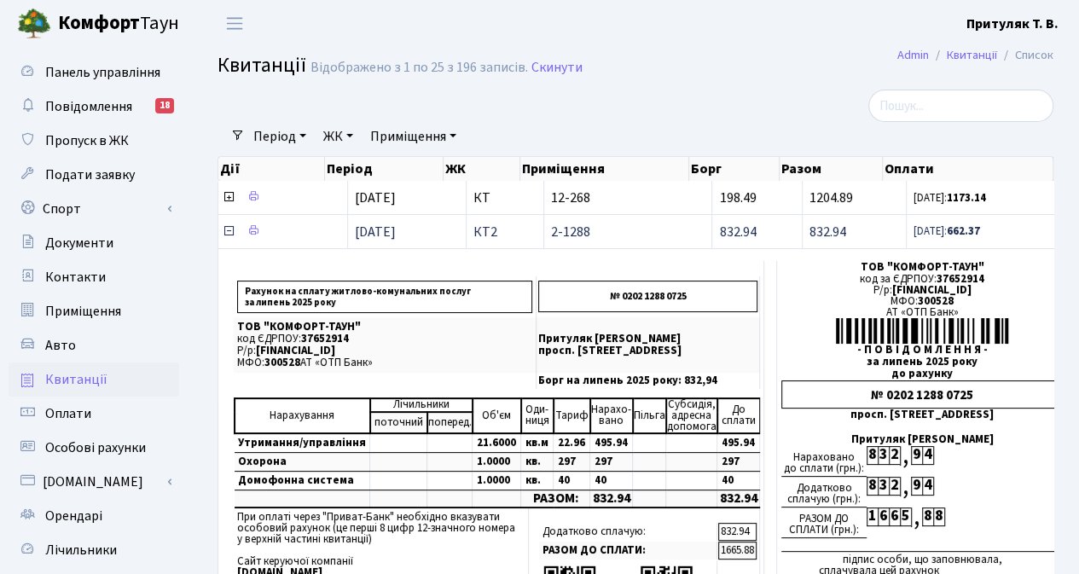
click at [227, 231] on icon at bounding box center [229, 231] width 14 height 14
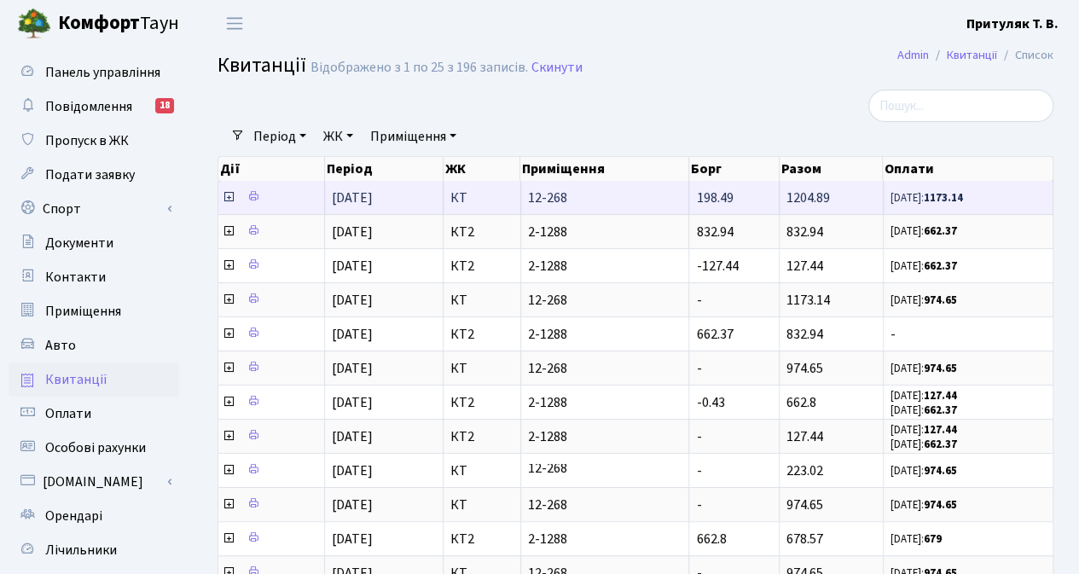
click at [224, 197] on icon at bounding box center [229, 197] width 14 height 14
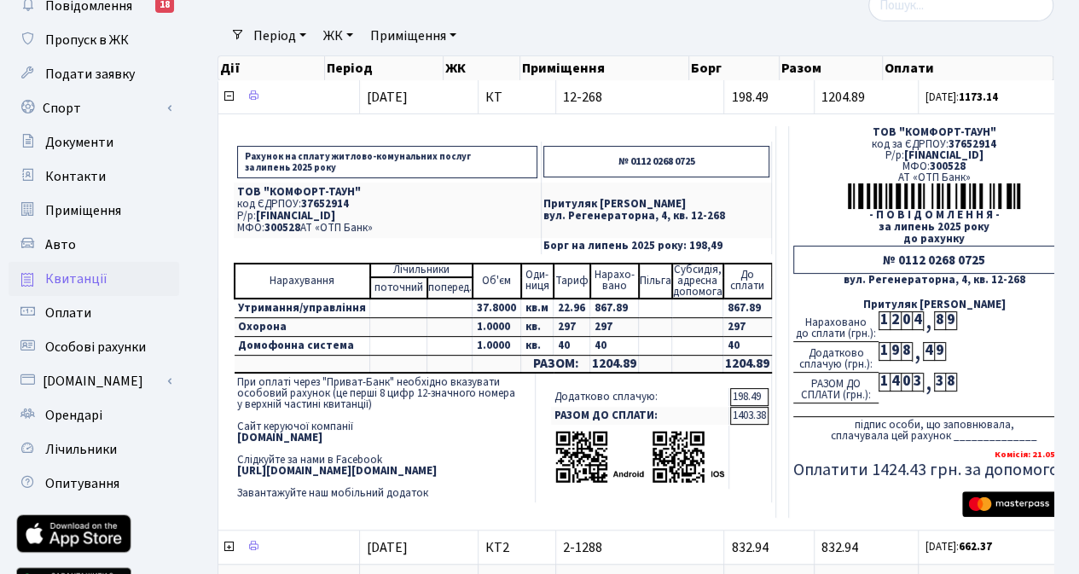
scroll to position [85, 0]
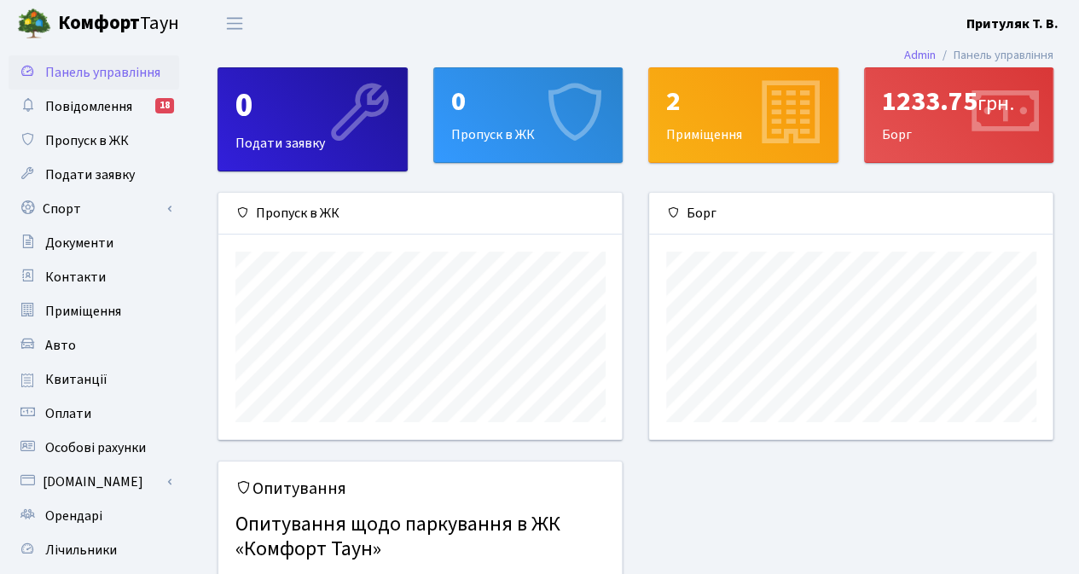
scroll to position [246, 404]
click at [77, 377] on span "Квитанції" at bounding box center [76, 379] width 62 height 19
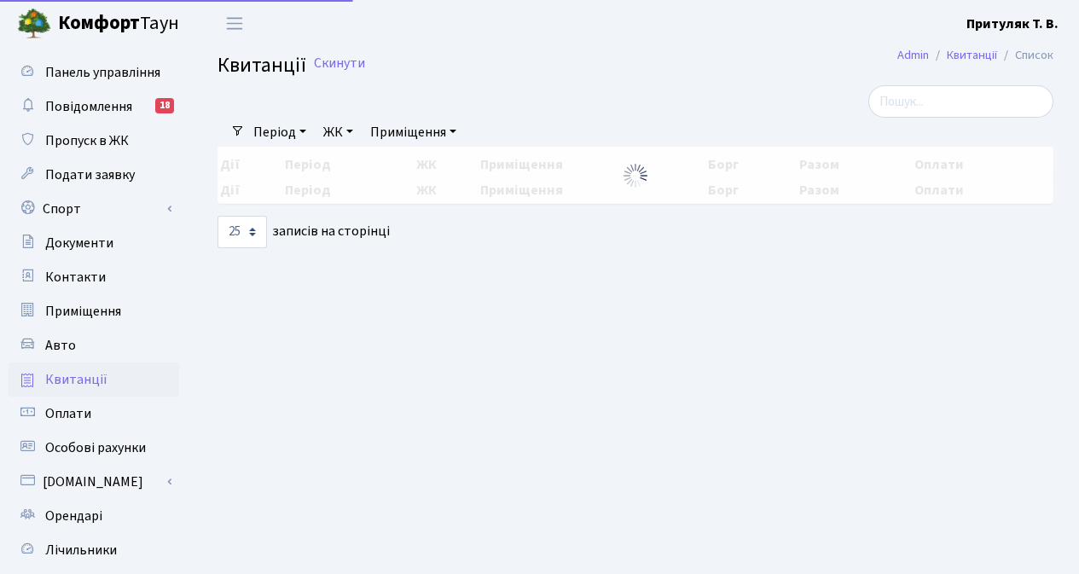
select select "25"
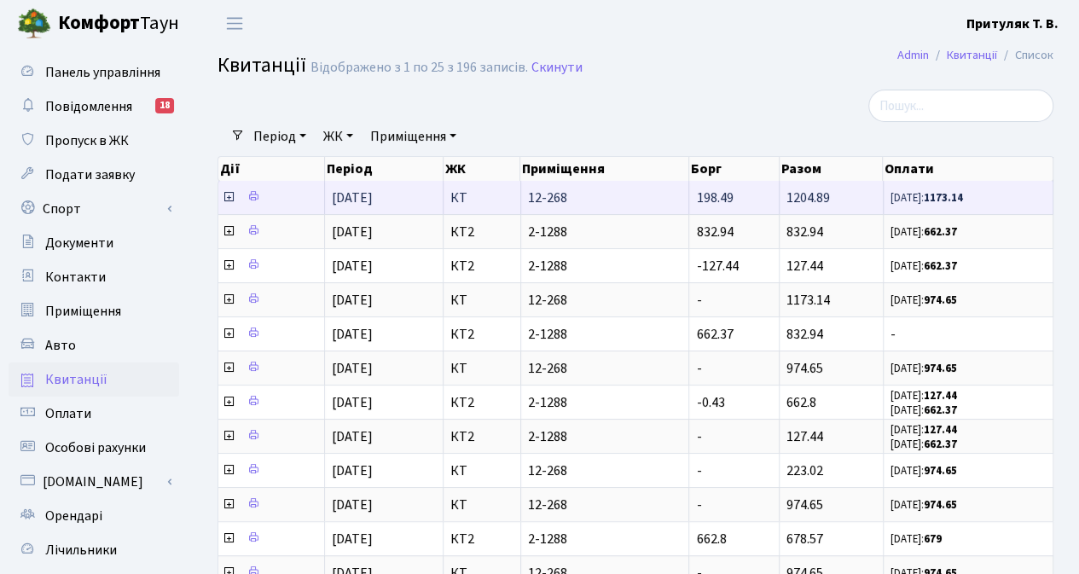
click at [229, 196] on icon at bounding box center [229, 197] width 14 height 14
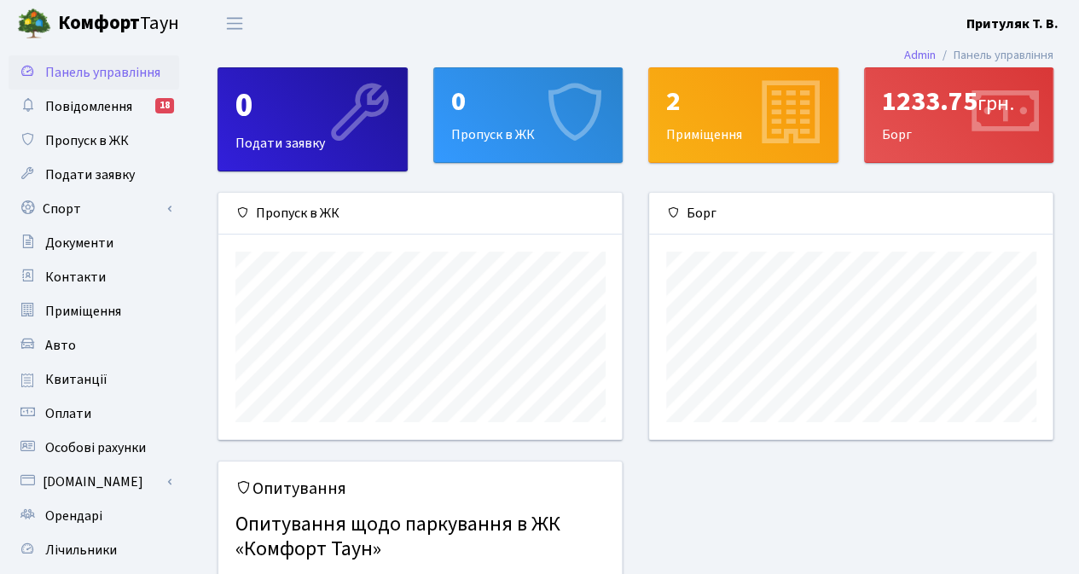
scroll to position [246, 404]
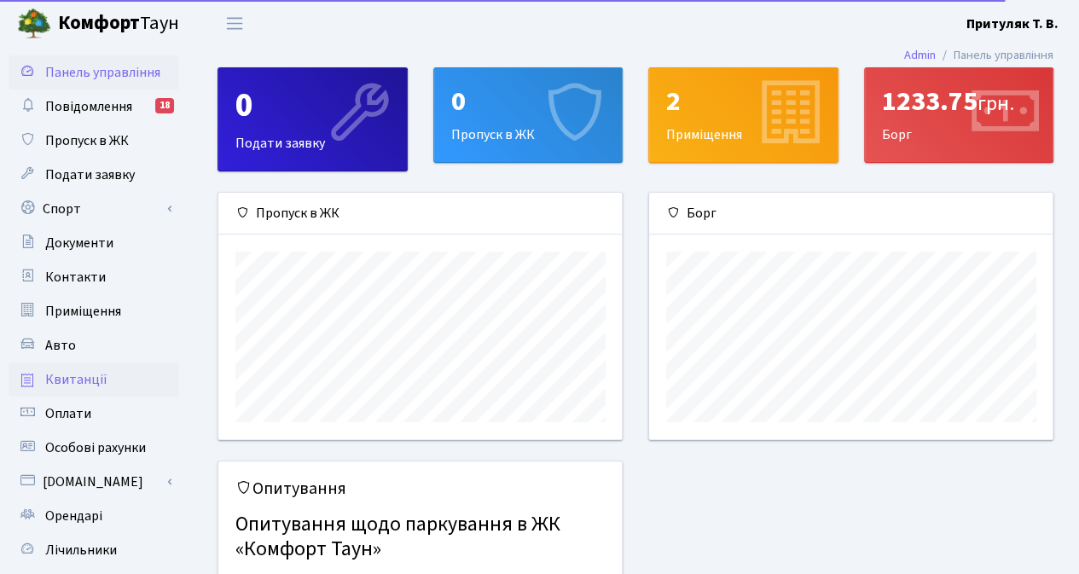
click at [77, 383] on span "Квитанції" at bounding box center [76, 379] width 62 height 19
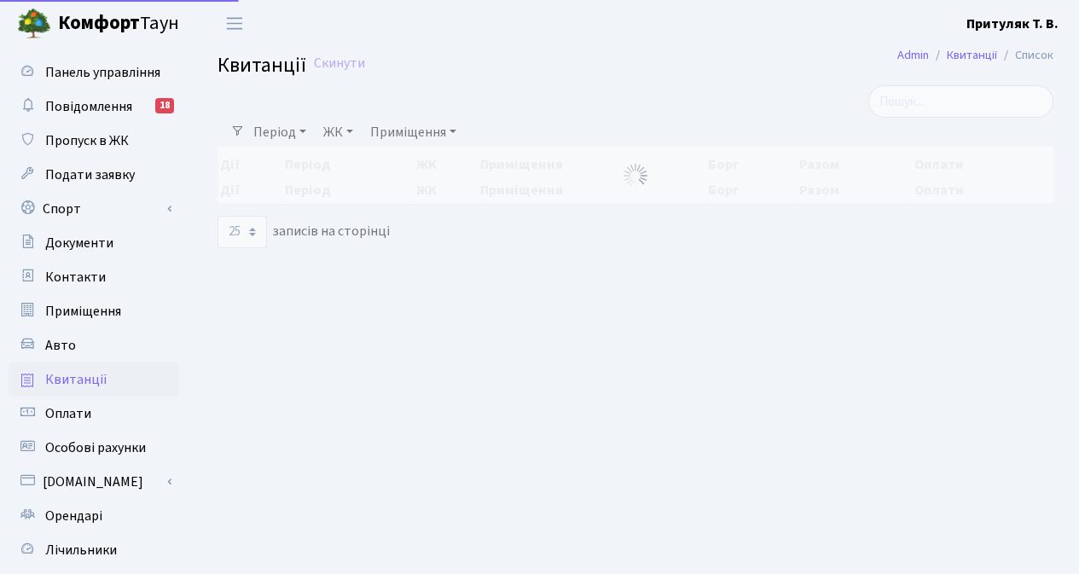
select select "25"
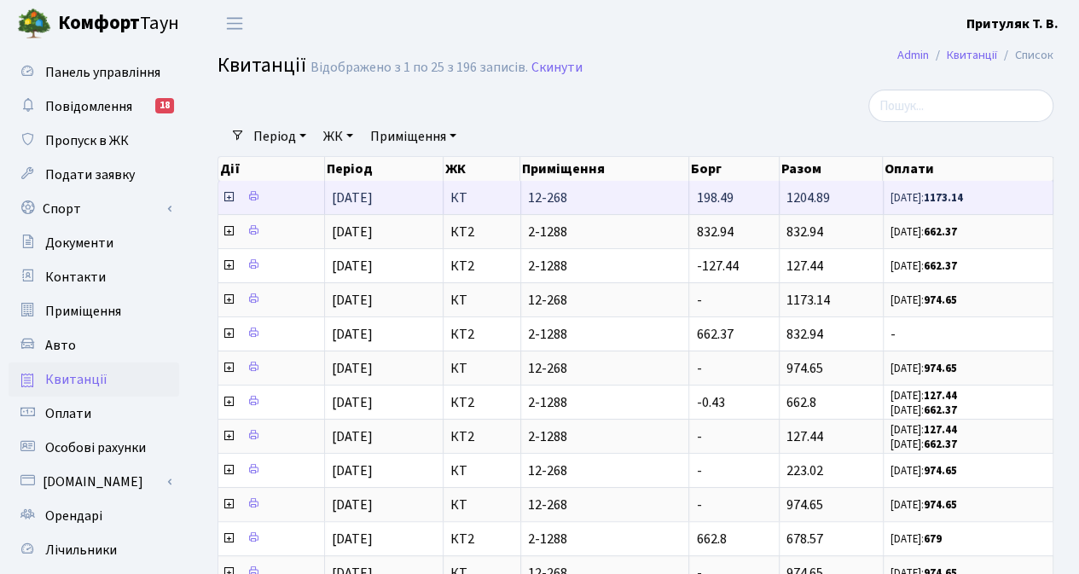
click at [223, 193] on icon at bounding box center [229, 197] width 14 height 14
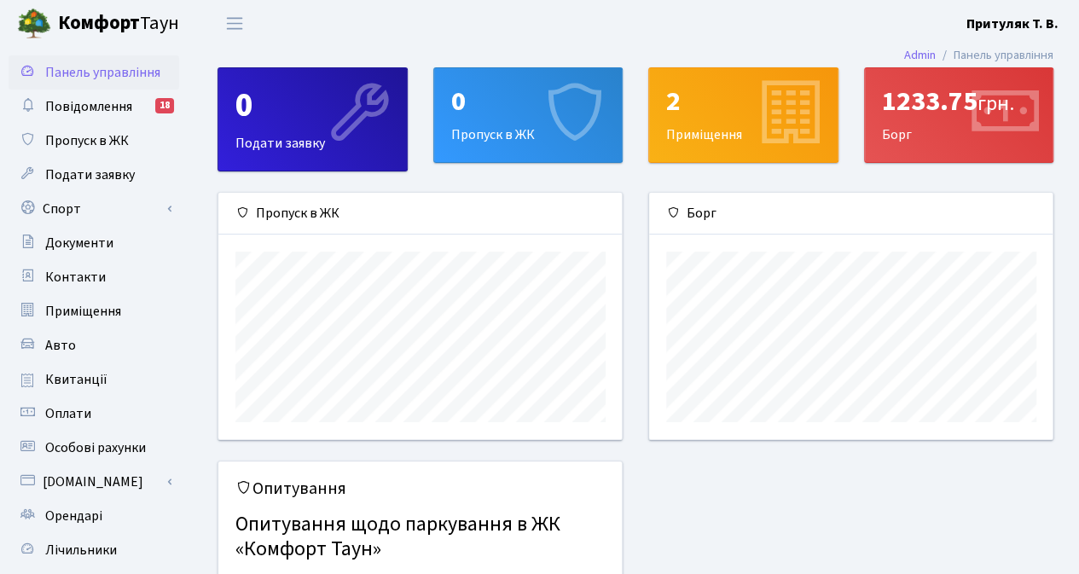
scroll to position [246, 404]
click at [65, 378] on span "Квитанції" at bounding box center [76, 379] width 62 height 19
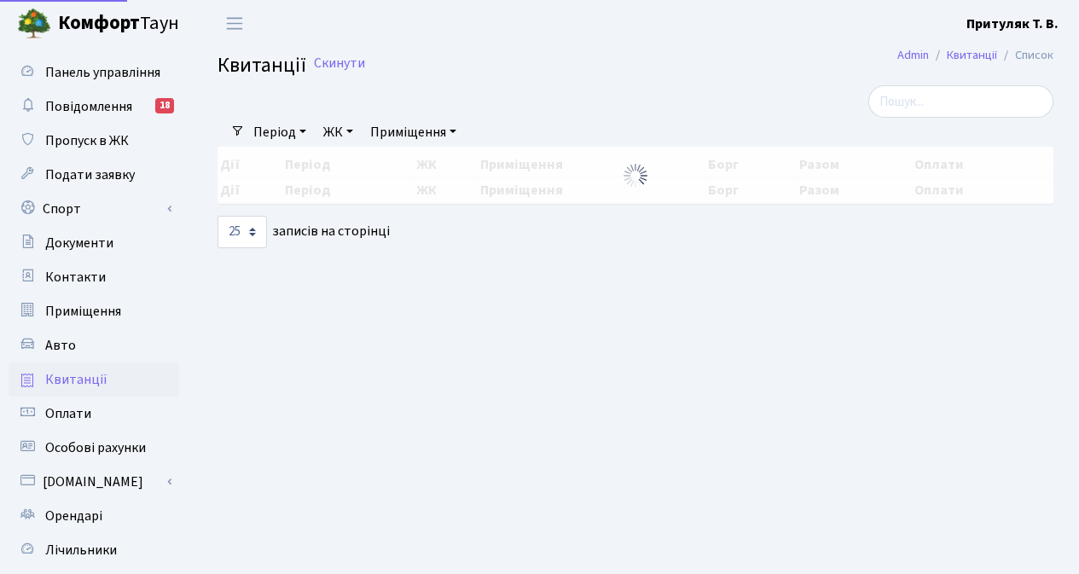
select select "25"
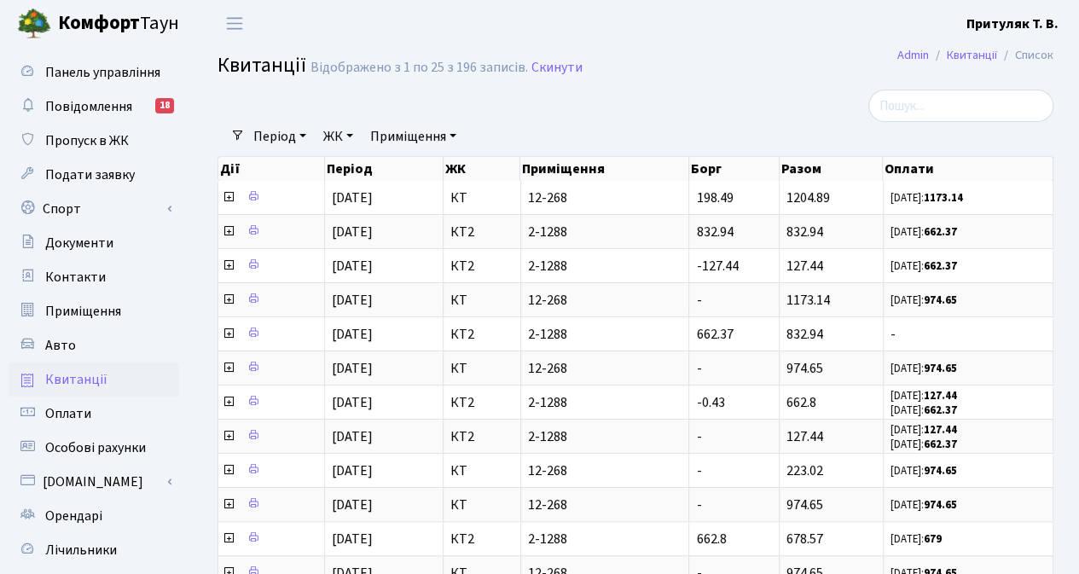
click at [1000, 21] on b "Притуляк Т. В." at bounding box center [1012, 23] width 92 height 19
click at [933, 95] on link "Вийти" at bounding box center [973, 93] width 170 height 26
